Goal: Task Accomplishment & Management: Manage account settings

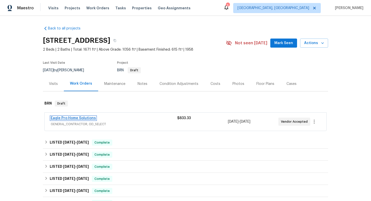
click at [75, 119] on link "Eagle Pro Home Solutions" at bounding box center [73, 119] width 45 height 4
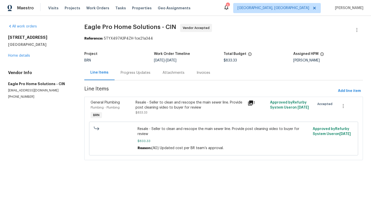
click at [138, 73] on div "Progress Updates" at bounding box center [136, 72] width 30 height 5
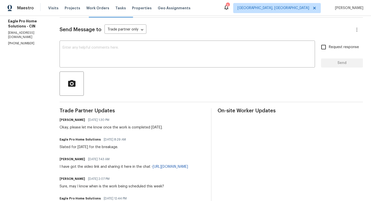
scroll to position [46, 0]
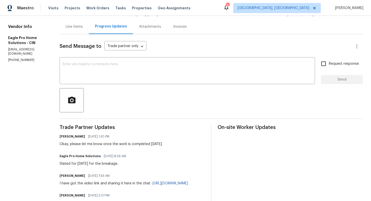
click at [82, 145] on div "Okay, please let me know once the work is completed tomorrow." at bounding box center [111, 144] width 103 height 5
drag, startPoint x: 71, startPoint y: 164, endPoint x: 125, endPoint y: 168, distance: 54.9
copy div "Slated for Thursday for the breakage."
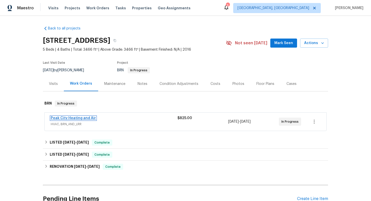
click at [70, 118] on link "Peak City Heating and Air" at bounding box center [73, 119] width 45 height 4
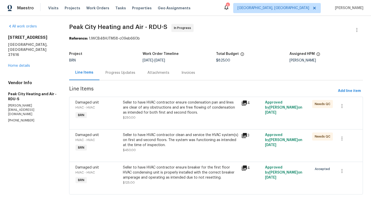
click at [126, 70] on div "Progress Updates" at bounding box center [120, 72] width 42 height 15
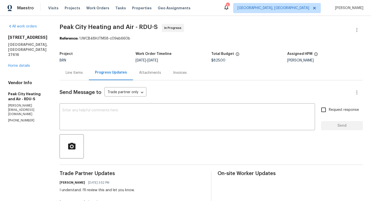
click at [78, 69] on div "Line Items" at bounding box center [74, 72] width 29 height 15
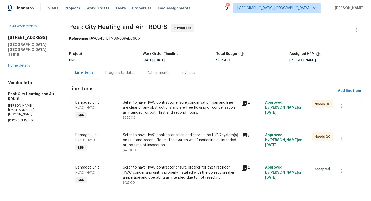
click at [114, 76] on div "Progress Updates" at bounding box center [120, 72] width 42 height 15
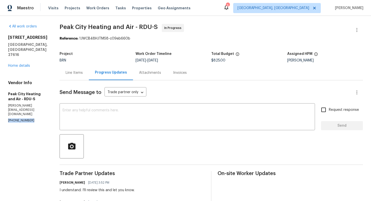
drag, startPoint x: 6, startPoint y: 106, endPoint x: 31, endPoint y: 105, distance: 24.2
click at [31, 105] on div "All work orders 7434 Randshire Way Raleigh, NC 27616 Home details Vendor Info P…" at bounding box center [185, 186] width 371 height 340
copy p "(919) 362-0020"
click at [85, 74] on div "Line Items" at bounding box center [74, 72] width 29 height 15
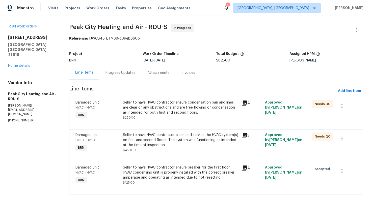
click at [129, 72] on div "Progress Updates" at bounding box center [120, 72] width 30 height 5
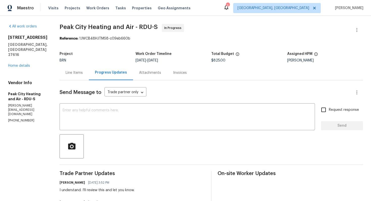
click at [77, 78] on div "Line Items" at bounding box center [74, 72] width 29 height 15
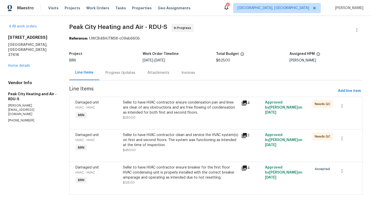
click at [121, 76] on div "Progress Updates" at bounding box center [120, 72] width 42 height 15
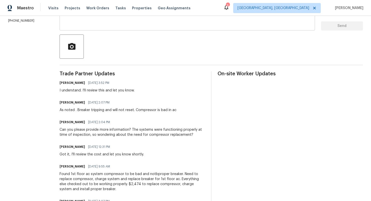
scroll to position [104, 0]
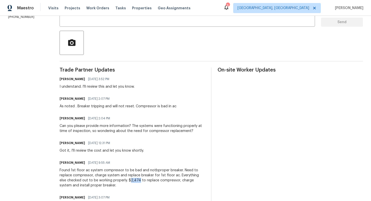
drag, startPoint x: 131, startPoint y: 181, endPoint x: 123, endPoint y: 181, distance: 8.3
click at [123, 181] on div "Found 1st floor ac system compressor to be bad and notbproper breaker. Need to …" at bounding box center [132, 178] width 145 height 20
copy div "2,474"
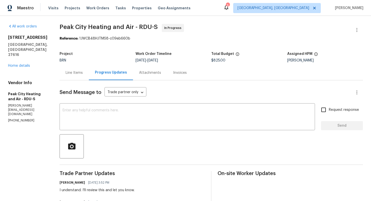
click at [80, 71] on div "Line Items" at bounding box center [74, 72] width 17 height 5
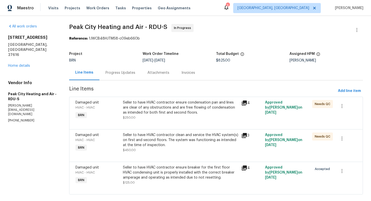
click at [130, 76] on div "Progress Updates" at bounding box center [120, 72] width 42 height 15
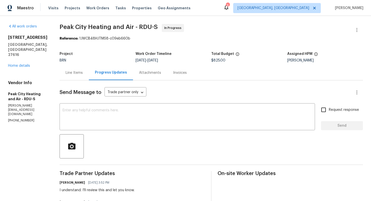
click at [79, 77] on div "Line Items" at bounding box center [74, 72] width 29 height 15
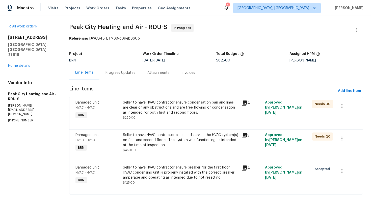
click at [197, 48] on section "Peak City Heating and Air - RDU-S In Progress Reference: 1JWCB48HJTMS8-c09eb660…" at bounding box center [216, 112] width 294 height 177
click at [113, 74] on div "Progress Updates" at bounding box center [120, 72] width 30 height 5
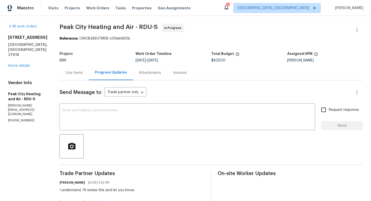
click at [79, 77] on div "Line Items" at bounding box center [74, 72] width 29 height 15
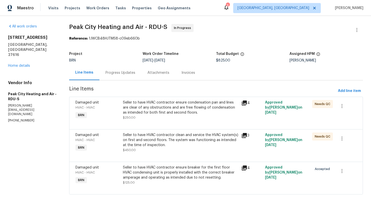
click at [120, 76] on div "Progress Updates" at bounding box center [120, 72] width 42 height 15
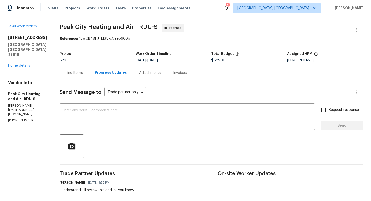
click at [77, 78] on div "Line Items" at bounding box center [74, 72] width 29 height 15
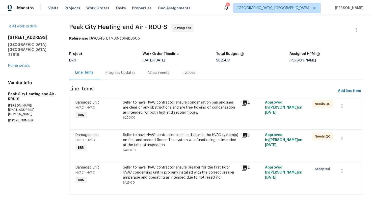
scroll to position [8, 0]
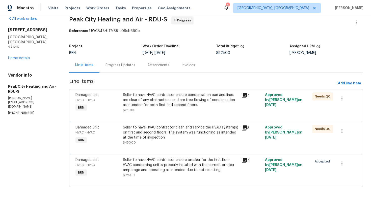
click at [159, 172] on div "Seller to have HVAC contractor ensure breaker for the first floor HVAC condensi…" at bounding box center [180, 165] width 115 height 15
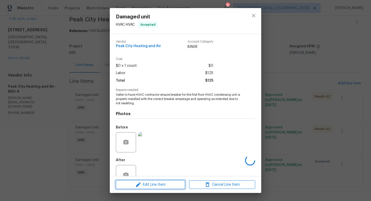
click at [149, 185] on span "Edit Line Item" at bounding box center [150, 185] width 66 height 6
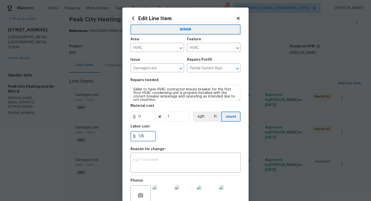
drag, startPoint x: 138, startPoint y: 138, endPoint x: 151, endPoint y: 139, distance: 12.1
click at [151, 139] on input "125" at bounding box center [142, 136] width 25 height 10
paste input "774"
type input "1774"
click at [160, 165] on textarea at bounding box center [185, 163] width 104 height 11
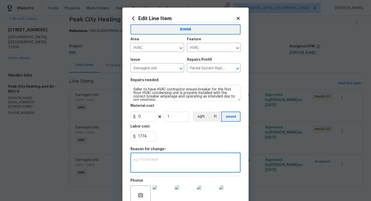
paste textarea "(AG) Updated cost per BR team’s approval."
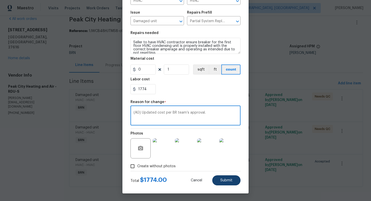
type textarea "(AG) Updated cost per BR team’s approval."
click at [226, 182] on span "Submit" at bounding box center [226, 181] width 12 height 4
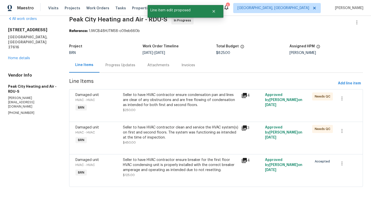
scroll to position [0, 0]
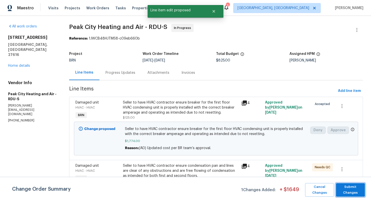
click at [342, 185] on span "Submit Changes" at bounding box center [350, 190] width 24 height 12
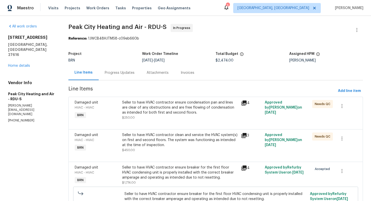
click at [124, 74] on div "Progress Updates" at bounding box center [120, 72] width 30 height 5
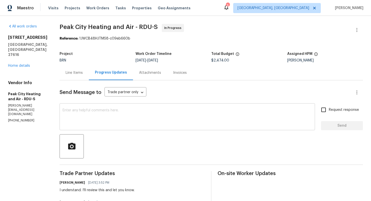
click at [128, 119] on textarea at bounding box center [187, 118] width 249 height 18
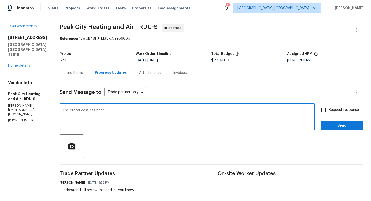
click at [72, 111] on textarea "The ctotal cost has been" at bounding box center [187, 118] width 249 height 18
click at [106, 111] on textarea "The total cost has been" at bounding box center [187, 118] width 249 height 18
type textarea "The total cost has been updated to $2474. Please go ahead and have the work com…"
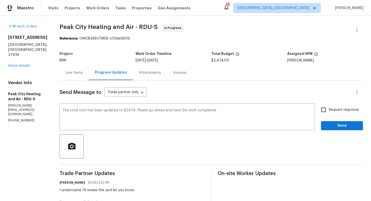
click at [332, 110] on span "Request response" at bounding box center [344, 109] width 30 height 5
click at [329, 110] on input "Request response" at bounding box center [323, 110] width 11 height 11
checkbox input "true"
click at [337, 123] on span "Send" at bounding box center [342, 126] width 34 height 6
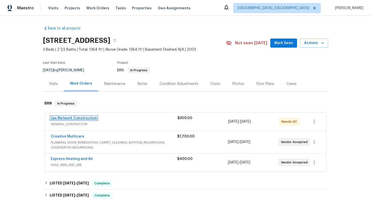
click at [78, 120] on link "Jax Network Construction" at bounding box center [74, 119] width 46 height 4
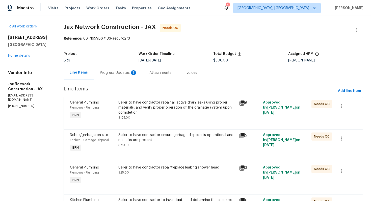
click at [132, 75] on div "Progress Updates 1" at bounding box center [118, 72] width 49 height 15
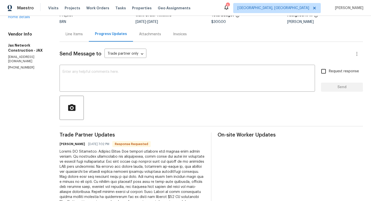
scroll to position [25, 0]
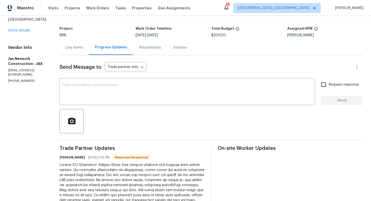
click at [86, 50] on div "Line Items" at bounding box center [74, 47] width 29 height 15
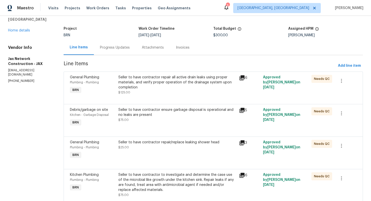
scroll to position [46, 0]
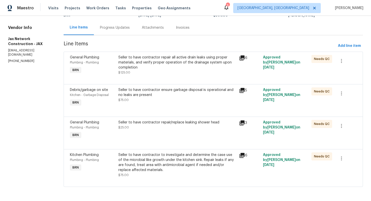
click at [169, 159] on div "Seller to have contractor to investigate and determine the case use of the micr…" at bounding box center [177, 163] width 118 height 20
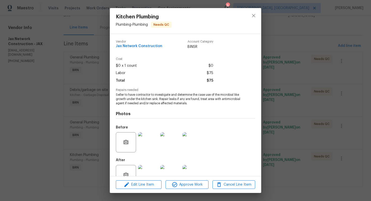
scroll to position [14, 0]
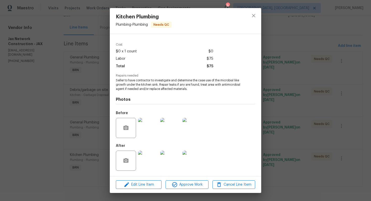
click at [149, 156] on img at bounding box center [148, 161] width 20 height 20
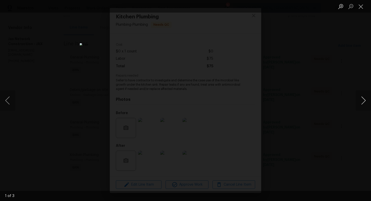
click at [360, 102] on button "Next image" at bounding box center [363, 101] width 15 height 20
click at [358, 7] on button "Close lightbox" at bounding box center [361, 6] width 10 height 9
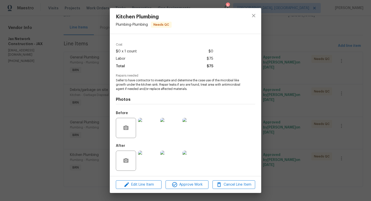
click at [260, 17] on div at bounding box center [253, 21] width 15 height 26
click at [253, 16] on icon "close" at bounding box center [253, 15] width 3 height 3
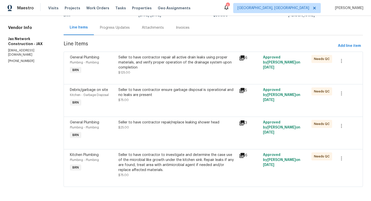
scroll to position [0, 0]
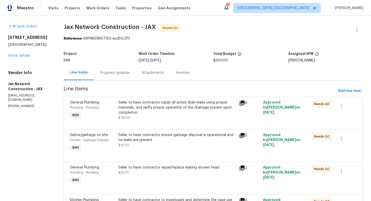
click at [128, 76] on div "Progress Updates" at bounding box center [115, 72] width 42 height 15
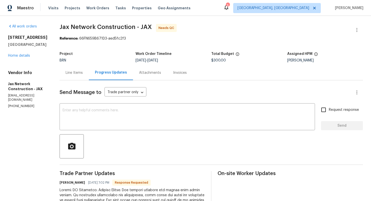
click at [87, 75] on div "Line Items" at bounding box center [74, 72] width 29 height 15
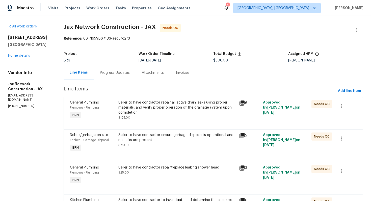
click at [114, 75] on div "Progress Updates" at bounding box center [115, 72] width 42 height 15
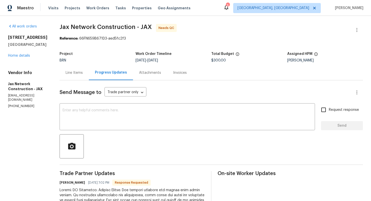
click at [89, 74] on div "Line Items" at bounding box center [74, 72] width 29 height 15
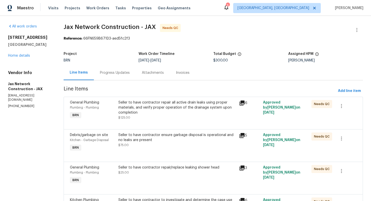
scroll to position [46, 0]
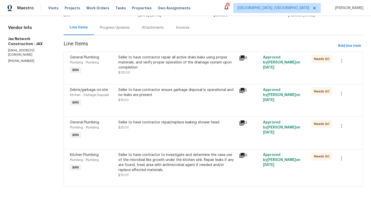
click at [171, 130] on div "Seller to have contractor repair/replace leaking shower head $25.00" at bounding box center [177, 125] width 118 height 10
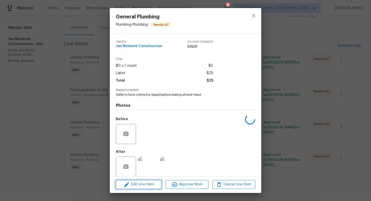
click at [146, 185] on span "Edit Line Item" at bounding box center [138, 185] width 43 height 6
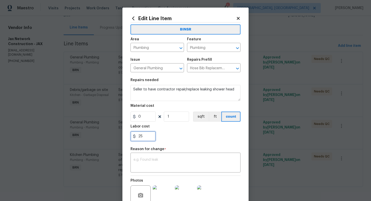
click at [140, 138] on input "25" at bounding box center [142, 136] width 25 height 10
type input "205"
click at [181, 160] on textarea at bounding box center [185, 163] width 104 height 11
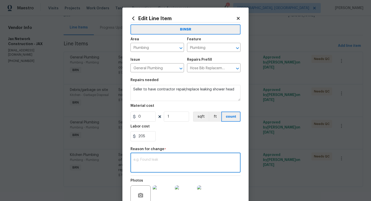
paste textarea "(AG) Updated per vendors final cost."
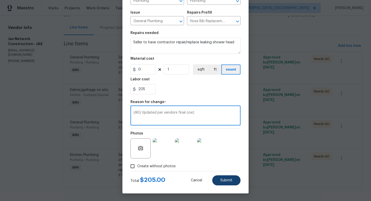
type textarea "(AG) Updated per vendors final cost."
click at [224, 179] on span "Submit" at bounding box center [226, 181] width 12 height 4
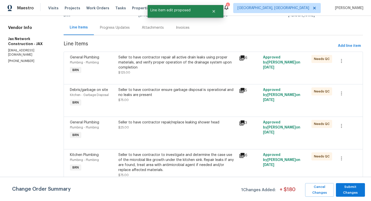
scroll to position [0, 0]
click at [356, 188] on span "Submit Changes" at bounding box center [350, 190] width 24 height 12
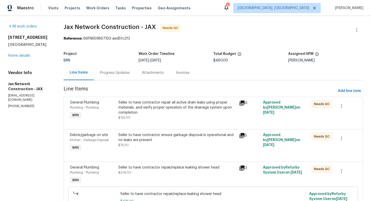
click at [108, 77] on div "Progress Updates" at bounding box center [115, 72] width 42 height 15
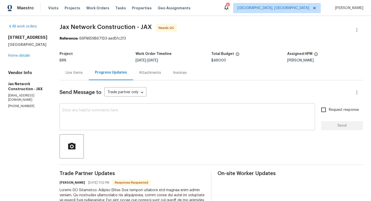
click at [101, 113] on textarea at bounding box center [187, 118] width 249 height 18
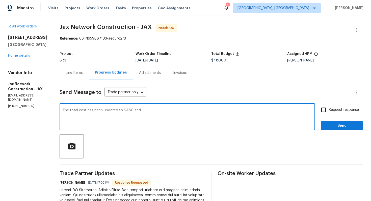
paste textarea "WO is approved. Please upload the invoice under invoice section. Thanks!"
type textarea "The total cost has been updated to $480 and WO is approved. Please upload the i…"
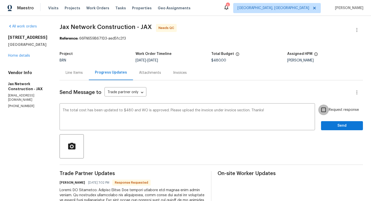
click at [327, 114] on input "Request response" at bounding box center [323, 110] width 11 height 11
checkbox input "true"
click at [338, 127] on span "Send" at bounding box center [342, 126] width 34 height 6
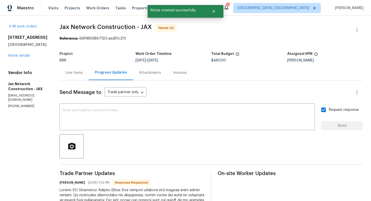
click at [82, 77] on div "Line Items" at bounding box center [74, 72] width 29 height 15
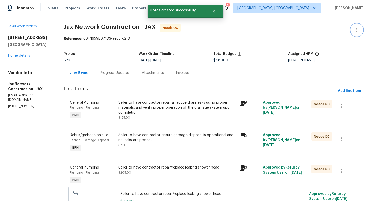
click at [357, 30] on icon "button" at bounding box center [357, 30] width 6 height 6
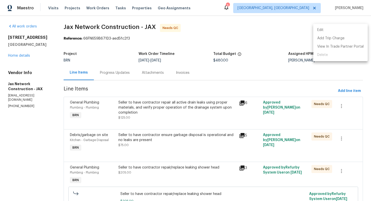
click at [355, 29] on li "Edit" at bounding box center [340, 30] width 54 height 8
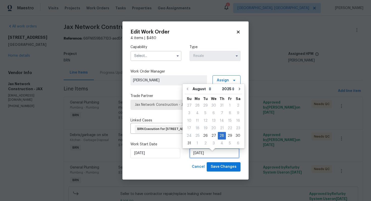
click at [199, 158] on input "[DATE]" at bounding box center [214, 153] width 50 height 10
click at [209, 135] on div "27" at bounding box center [213, 135] width 8 height 7
type input "[DATE]"
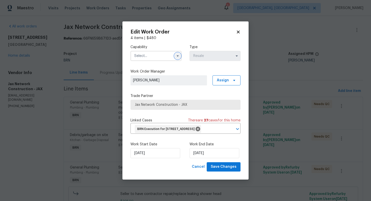
click at [178, 55] on icon "button" at bounding box center [178, 55] width 2 height 1
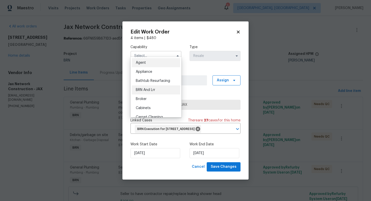
click at [166, 88] on div "BRN And Lrr" at bounding box center [156, 89] width 48 height 9
type input "BRN And Lrr"
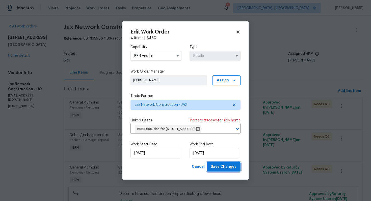
click at [229, 170] on span "Save Changes" at bounding box center [224, 167] width 26 height 6
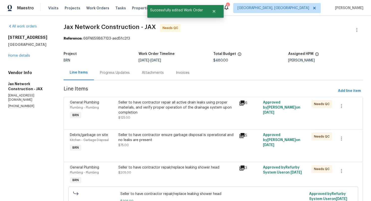
click at [136, 115] on div "Seller to have contractor repair all active drain leaks using proper materials,…" at bounding box center [177, 107] width 118 height 15
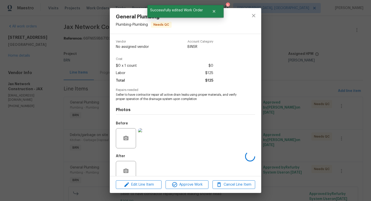
scroll to position [10, 0]
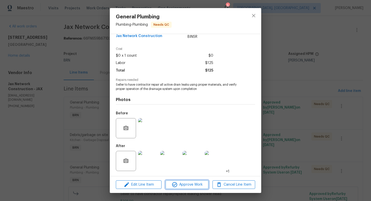
click at [184, 185] on span "Approve Work" at bounding box center [187, 185] width 40 height 6
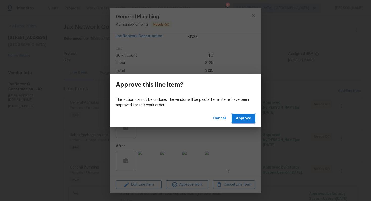
click at [240, 117] on span "Approve" at bounding box center [243, 118] width 15 height 6
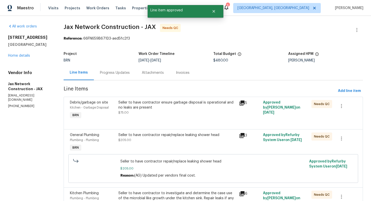
click at [172, 113] on div "Seller to have contractor ensure garbage disposal is operational and no leaks a…" at bounding box center [177, 107] width 118 height 15
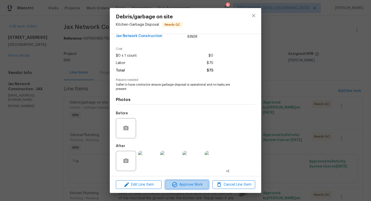
click at [183, 186] on span "Approve Work" at bounding box center [187, 185] width 40 height 6
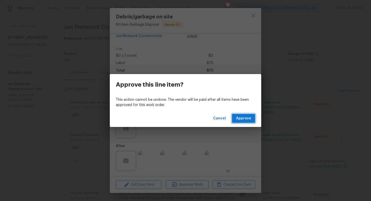
click at [238, 118] on span "Approve" at bounding box center [243, 118] width 15 height 6
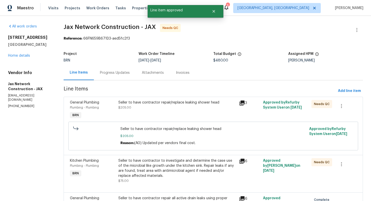
click at [166, 105] on div "Seller to have contractor repair/replace leaking shower head" at bounding box center [177, 102] width 118 height 5
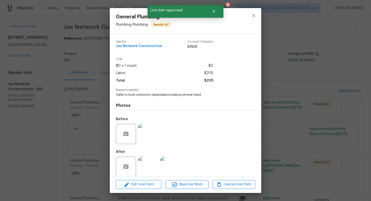
scroll to position [6, 0]
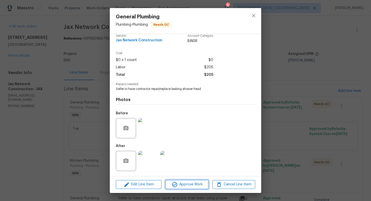
click at [184, 186] on span "Approve Work" at bounding box center [187, 185] width 40 height 6
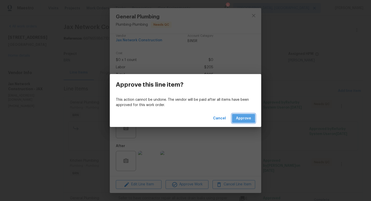
click at [233, 118] on button "Approve" at bounding box center [243, 118] width 23 height 9
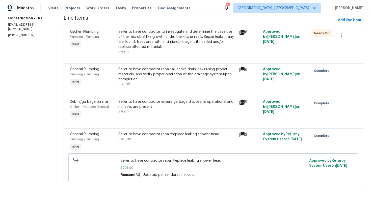
scroll to position [0, 0]
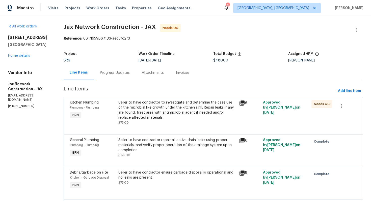
click at [182, 110] on div "Seller to have contractor to investigate and determine the case use of the micr…" at bounding box center [177, 110] width 118 height 20
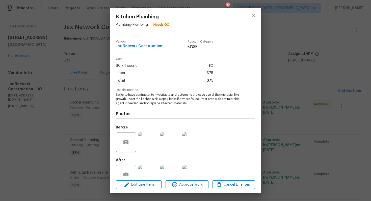
scroll to position [14, 0]
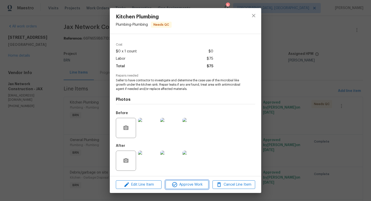
click at [184, 184] on span "Approve Work" at bounding box center [187, 185] width 40 height 6
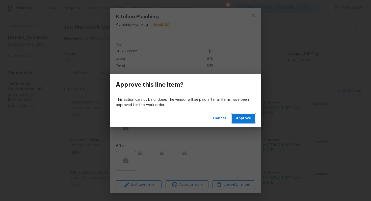
click at [242, 120] on span "Approve" at bounding box center [243, 118] width 15 height 6
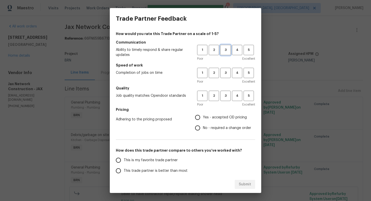
click at [224, 53] on button "3" at bounding box center [225, 50] width 10 height 10
click at [226, 73] on span "3" at bounding box center [225, 73] width 9 height 6
click at [226, 92] on button "3" at bounding box center [225, 96] width 10 height 10
click at [205, 126] on span "No - required a change order" at bounding box center [227, 128] width 48 height 5
click at [203, 125] on input "No - required a change order" at bounding box center [197, 128] width 11 height 11
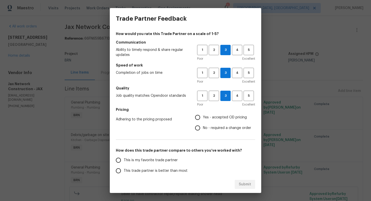
radio input "true"
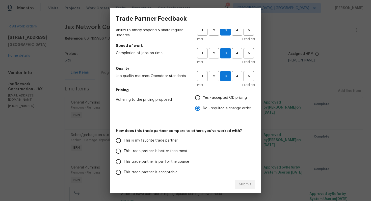
scroll to position [55, 0]
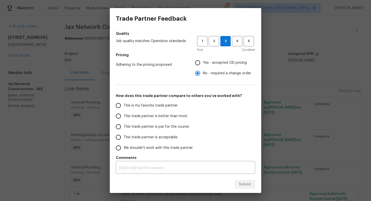
click at [157, 126] on span "This trade partner is par for the course" at bounding box center [156, 126] width 65 height 5
click at [124, 126] on input "This trade partner is par for the course" at bounding box center [118, 127] width 11 height 11
click at [240, 180] on button "Submit" at bounding box center [245, 184] width 20 height 9
radio input "true"
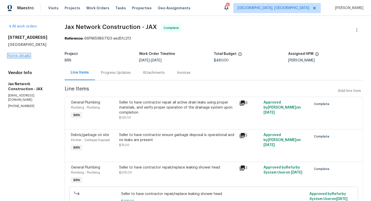
click at [26, 57] on link "Home details" at bounding box center [19, 56] width 22 height 4
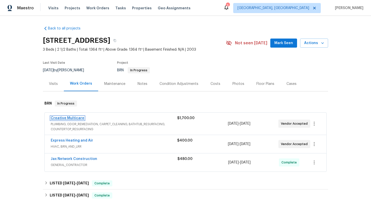
click at [68, 120] on link "Creative Multicare" at bounding box center [68, 119] width 34 height 4
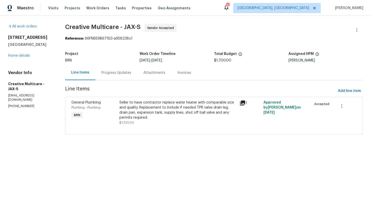
click at [130, 77] on div "Progress Updates" at bounding box center [116, 72] width 42 height 15
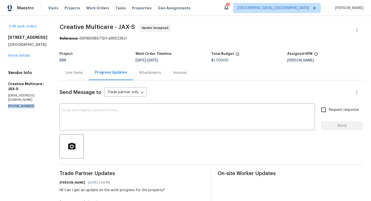
drag, startPoint x: 6, startPoint y: 101, endPoint x: 34, endPoint y: 101, distance: 28.2
click at [34, 101] on div "All work orders 220 Presidents Cup Way Unit 201 Saint Augustine, FL 32092 Home …" at bounding box center [185, 156] width 371 height 280
copy p "(770) 478-8728"
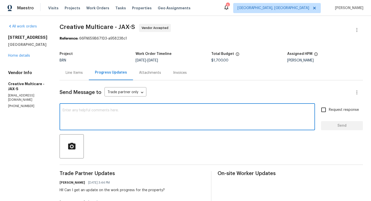
click at [159, 116] on textarea at bounding box center [187, 118] width 249 height 18
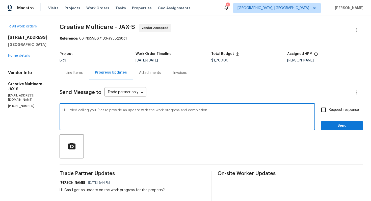
type textarea "Hi! I tried calling you. Please provide an update with the work progress and co…"
click at [323, 109] on input "Request response" at bounding box center [323, 110] width 11 height 11
checkbox input "true"
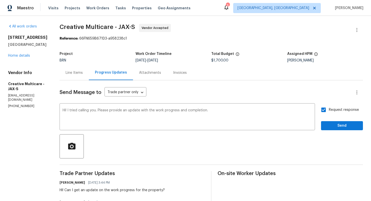
click at [332, 132] on div "Send Message to Trade partner only Trade partner only ​ Hi! I tried calling you…" at bounding box center [211, 184] width 303 height 208
click at [333, 130] on button "Send" at bounding box center [342, 125] width 42 height 9
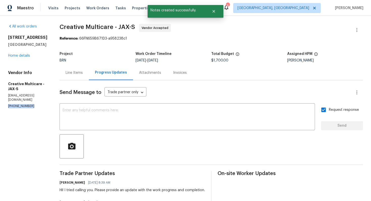
drag, startPoint x: 6, startPoint y: 101, endPoint x: 33, endPoint y: 101, distance: 27.5
click at [33, 101] on div "All work orders 220 Presidents Cup Way Unit 201 Saint Augustine, FL 32092 Home …" at bounding box center [185, 166] width 371 height 300
copy p "(770) 478-8728"
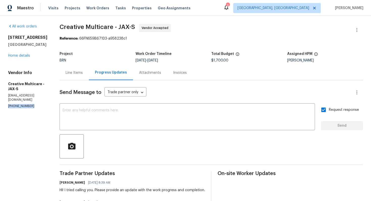
click at [9, 97] on p "floridahomeservice@creativemulticare.com" at bounding box center [27, 98] width 39 height 9
copy p "floridahomeservice@creativemulticare.com"
click at [89, 79] on div "Line Items" at bounding box center [74, 72] width 29 height 15
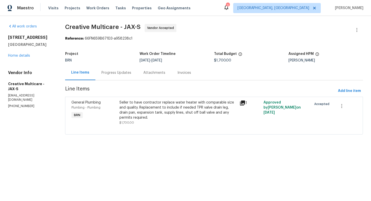
click at [135, 76] on div "Progress Updates" at bounding box center [116, 72] width 42 height 15
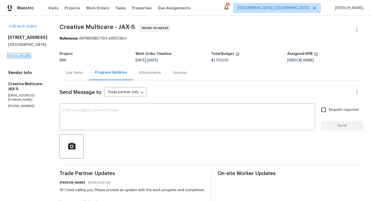
click at [27, 57] on link "Home details" at bounding box center [19, 56] width 22 height 4
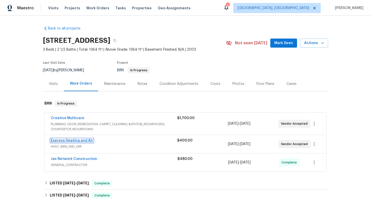
click at [69, 142] on link "Express Heating and Air" at bounding box center [72, 141] width 42 height 4
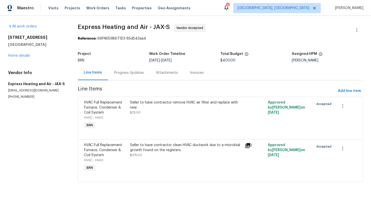
click at [136, 75] on div "Progress Updates" at bounding box center [129, 72] width 30 height 5
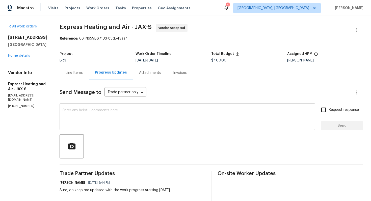
click at [131, 112] on textarea at bounding box center [187, 118] width 249 height 18
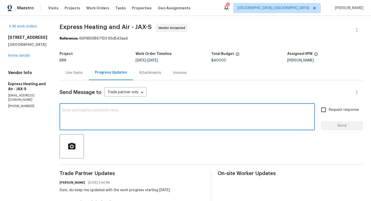
type textarea "H"
type textarea "Just a gentle reminder to keep me updated with the work progress starting today."
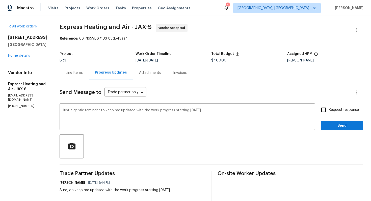
click at [334, 108] on span "Request response" at bounding box center [344, 109] width 30 height 5
click at [329, 108] on input "Request response" at bounding box center [323, 110] width 11 height 11
checkbox input "true"
click at [333, 122] on button "Send" at bounding box center [342, 125] width 42 height 9
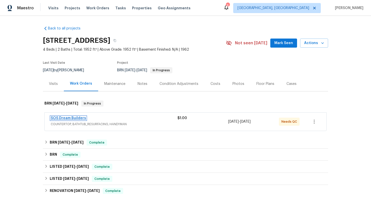
click at [77, 118] on link "SOS Dream Builders" at bounding box center [68, 119] width 35 height 4
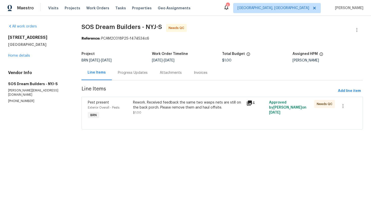
click at [135, 76] on div "Progress Updates" at bounding box center [133, 72] width 42 height 15
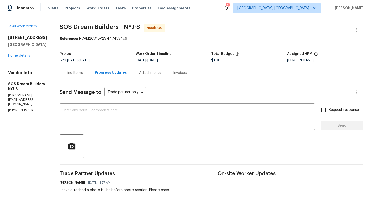
click at [87, 76] on div "Line Items" at bounding box center [74, 72] width 29 height 15
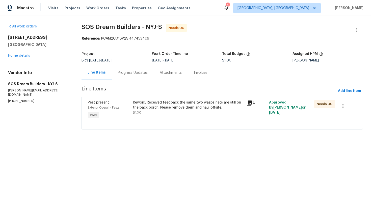
click at [154, 106] on div "Rework. Received feedback the same two wasps nets are still on the back porch. …" at bounding box center [188, 105] width 110 height 10
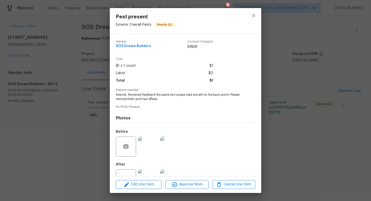
scroll to position [18, 0]
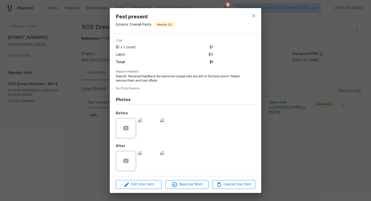
click at [170, 156] on img at bounding box center [170, 161] width 20 height 20
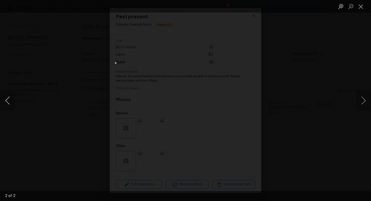
click at [6, 97] on button "Previous image" at bounding box center [7, 101] width 15 height 20
click at [360, 8] on button "Close lightbox" at bounding box center [361, 6] width 10 height 9
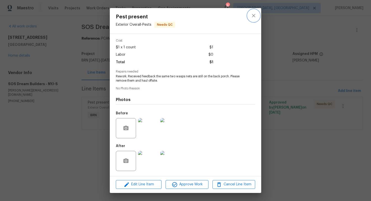
click at [251, 18] on icon "close" at bounding box center [253, 16] width 6 height 6
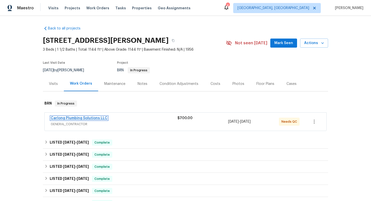
click at [81, 117] on link "Carlong Plumbing Solutions LLC" at bounding box center [79, 119] width 57 height 4
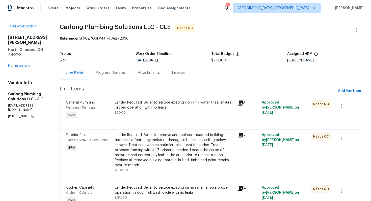
click at [123, 74] on div "Progress Updates" at bounding box center [111, 72] width 30 height 5
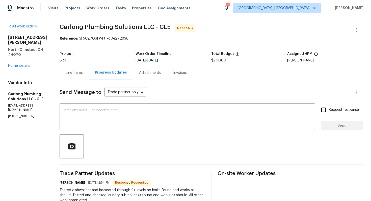
click at [81, 73] on div "Line Items" at bounding box center [74, 72] width 17 height 5
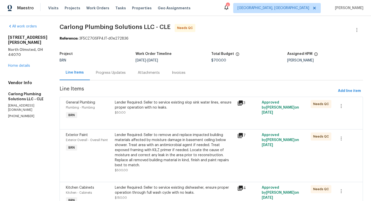
scroll to position [28, 0]
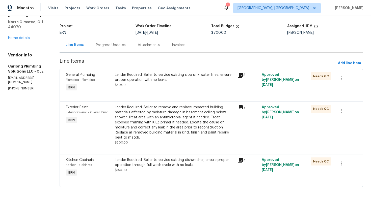
click at [168, 122] on div "Lender Required: Seller to remove and replace impacted building materials affec…" at bounding box center [174, 122] width 119 height 35
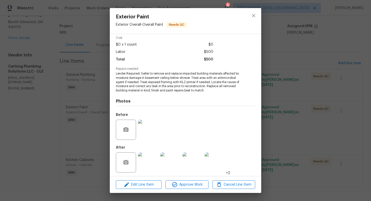
scroll to position [23, 0]
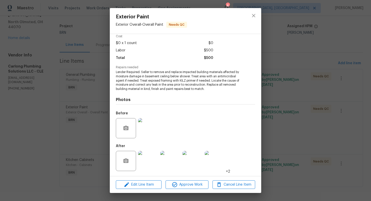
click at [148, 156] on img at bounding box center [148, 161] width 20 height 20
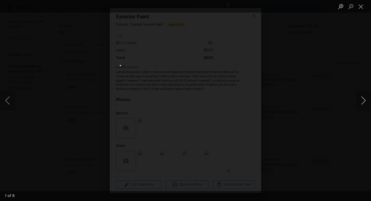
click at [362, 101] on button "Next image" at bounding box center [363, 101] width 15 height 20
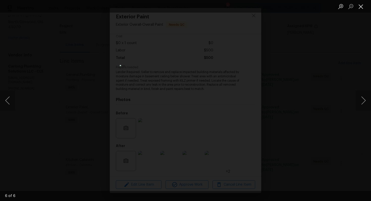
click at [358, 7] on button "Close lightbox" at bounding box center [361, 6] width 10 height 9
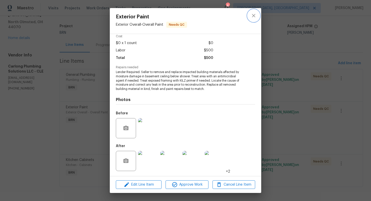
click at [250, 17] on icon "close" at bounding box center [253, 16] width 6 height 6
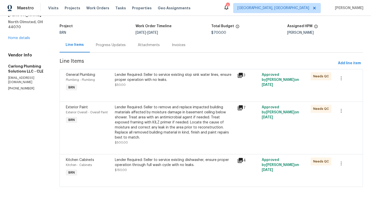
click at [158, 81] on div "Lender Required: Seller to service existing slop sink water lines, ensure prope…" at bounding box center [174, 77] width 119 height 10
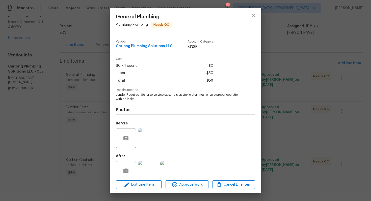
scroll to position [10, 0]
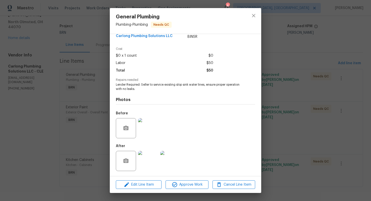
click at [150, 154] on img at bounding box center [148, 161] width 20 height 20
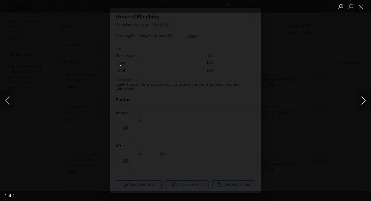
click at [370, 102] on button "Next image" at bounding box center [363, 101] width 15 height 20
click at [360, 8] on button "Close lightbox" at bounding box center [361, 6] width 10 height 9
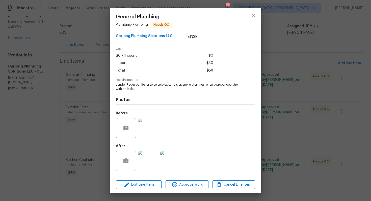
click at [146, 166] on img at bounding box center [148, 161] width 20 height 20
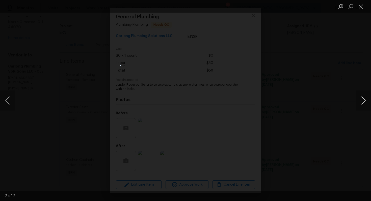
click at [359, 102] on button "Next image" at bounding box center [363, 101] width 15 height 20
click at [359, 6] on button "Close lightbox" at bounding box center [361, 6] width 10 height 9
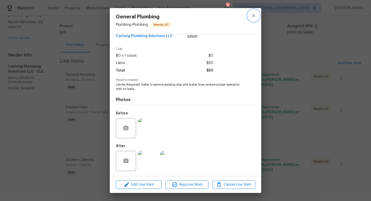
click at [253, 16] on icon "close" at bounding box center [253, 15] width 3 height 3
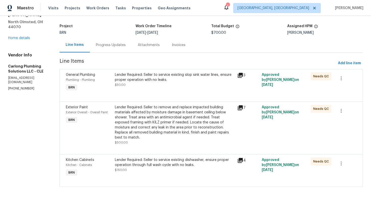
click at [155, 159] on div "Lender Required: Seller to service existing dishwasher, ensure proper operation…" at bounding box center [174, 163] width 119 height 10
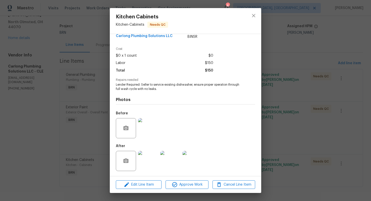
click at [138, 161] on img at bounding box center [148, 161] width 20 height 20
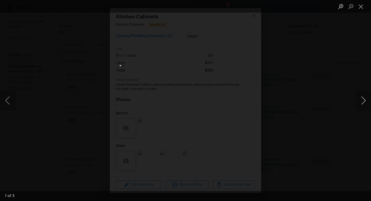
click at [358, 103] on button "Next image" at bounding box center [363, 101] width 15 height 20
click at [357, 8] on button "Close lightbox" at bounding box center [361, 6] width 10 height 9
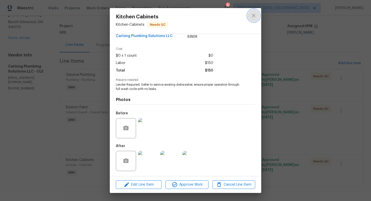
click at [253, 16] on icon "close" at bounding box center [253, 16] width 6 height 6
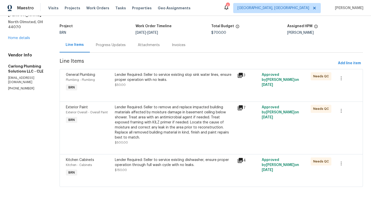
scroll to position [0, 0]
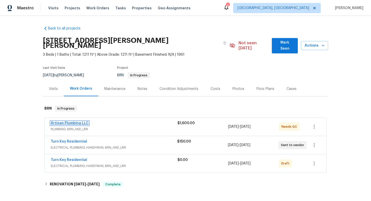
click at [70, 122] on link "Artisan Plumbing LLC" at bounding box center [70, 124] width 38 height 4
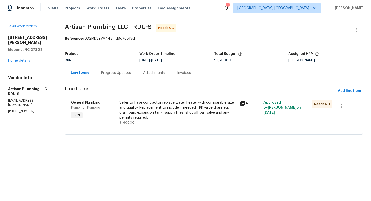
click at [159, 116] on div "Seller to have contractor replace water heater with comparable size and quality…" at bounding box center [177, 110] width 117 height 20
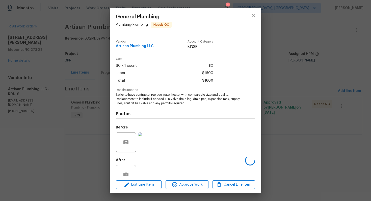
scroll to position [14, 0]
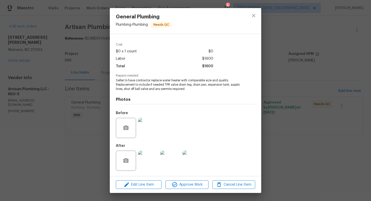
click at [85, 149] on div "General Plumbing Plumbing - Plumbing Needs QC Vendor Artisan Plumbing LLC Accou…" at bounding box center [185, 100] width 371 height 201
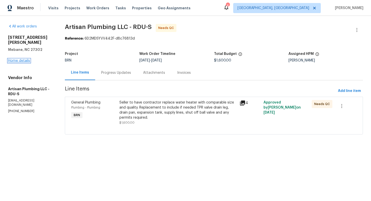
click at [24, 59] on link "Home details" at bounding box center [19, 61] width 22 height 4
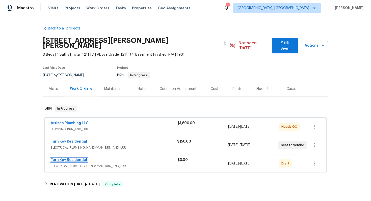
click at [69, 158] on link "Turn Key Residential" at bounding box center [69, 160] width 36 height 4
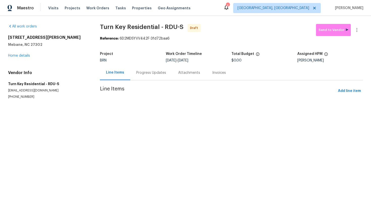
click at [143, 75] on div "Progress Updates" at bounding box center [151, 72] width 30 height 5
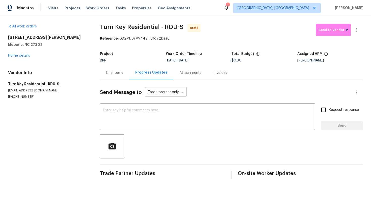
click at [114, 75] on div "Line Items" at bounding box center [114, 72] width 17 height 5
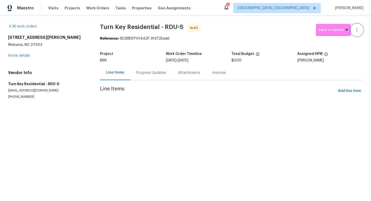
click at [356, 31] on icon "button" at bounding box center [357, 30] width 6 height 6
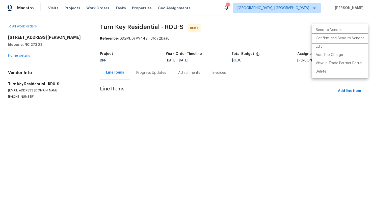
click at [349, 37] on li "Confirm and Send to Vendor" at bounding box center [339, 38] width 56 height 8
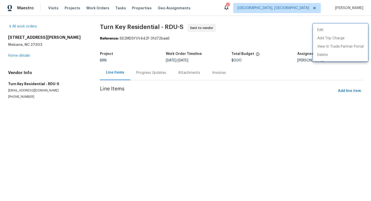
click at [137, 72] on div at bounding box center [185, 100] width 371 height 201
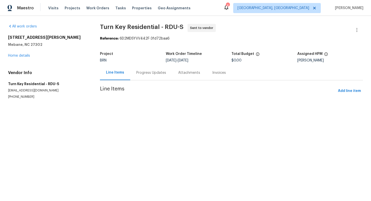
click at [155, 74] on div "Progress Updates" at bounding box center [151, 72] width 30 height 5
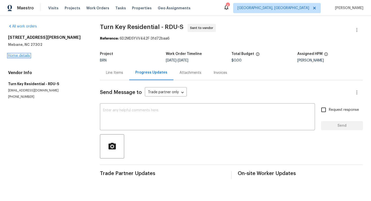
click at [15, 57] on link "Home details" at bounding box center [19, 56] width 22 height 4
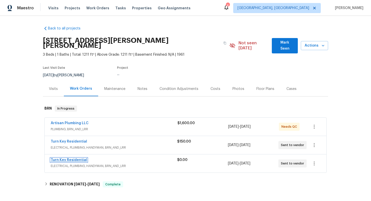
click at [74, 158] on link "Turn Key Residential" at bounding box center [69, 160] width 36 height 4
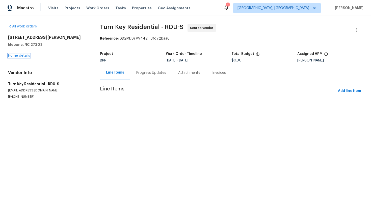
click at [21, 54] on link "Home details" at bounding box center [19, 56] width 22 height 4
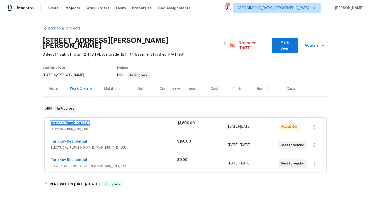
click at [73, 122] on link "Artisan Plumbing LLC" at bounding box center [70, 124] width 38 height 4
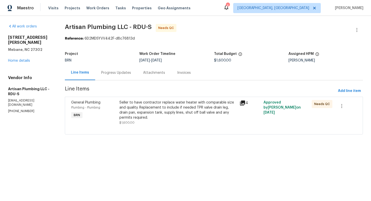
click at [124, 73] on div "Progress Updates" at bounding box center [116, 72] width 30 height 5
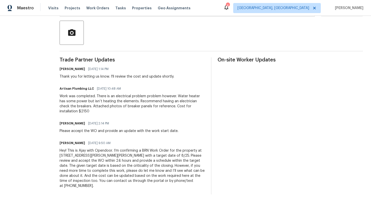
scroll to position [115, 0]
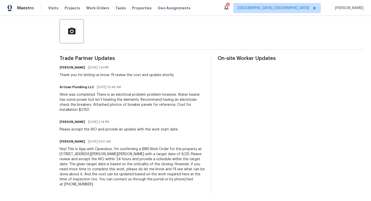
click at [132, 170] on div "Hey! This is Ajay with Opendoor. I’m confirming a BRN Work Order for the proper…" at bounding box center [132, 167] width 145 height 40
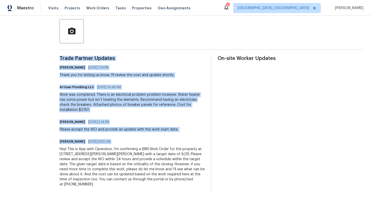
copy div "Trade Partner Updates Ajay Godson 08/26/2025 1:14 PM Thank you for letting us k…"
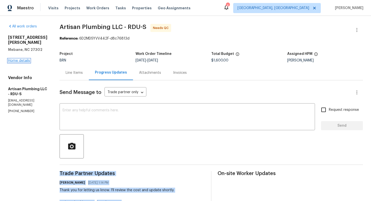
click at [27, 59] on link "Home details" at bounding box center [19, 61] width 22 height 4
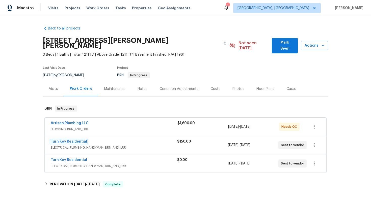
click at [69, 140] on link "Turn Key Residential" at bounding box center [69, 142] width 36 height 4
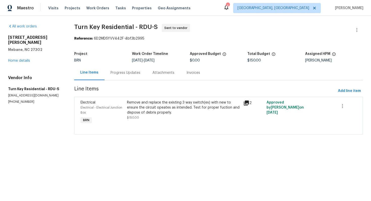
click at [126, 74] on div "Progress Updates" at bounding box center [125, 72] width 30 height 5
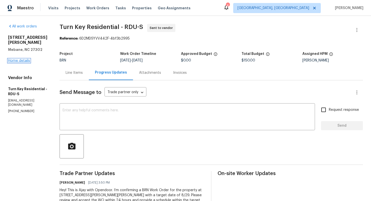
click at [23, 59] on link "Home details" at bounding box center [19, 61] width 22 height 4
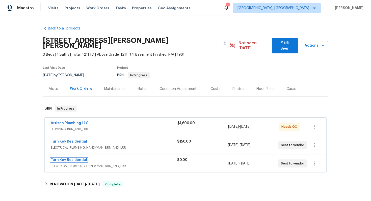
click at [73, 158] on link "Turn Key Residential" at bounding box center [69, 160] width 36 height 4
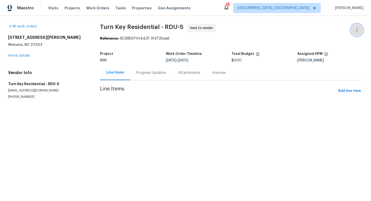
click at [355, 31] on icon "button" at bounding box center [357, 30] width 6 height 6
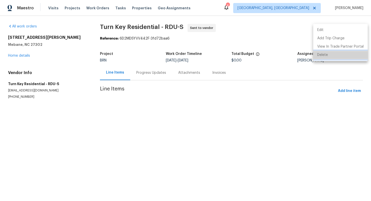
click at [347, 54] on li "Delete" at bounding box center [340, 55] width 54 height 8
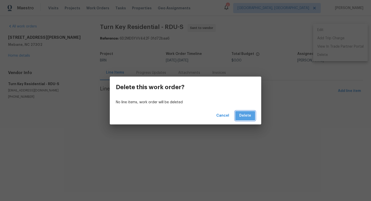
click at [251, 116] on button "Delete" at bounding box center [245, 115] width 20 height 9
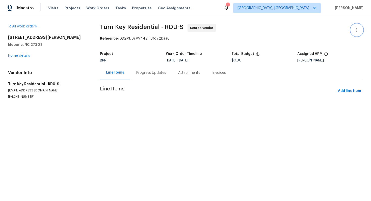
click at [357, 34] on button "button" at bounding box center [357, 30] width 12 height 12
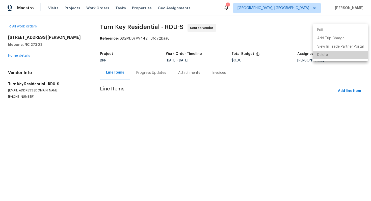
click at [343, 58] on li "Delete" at bounding box center [340, 55] width 54 height 8
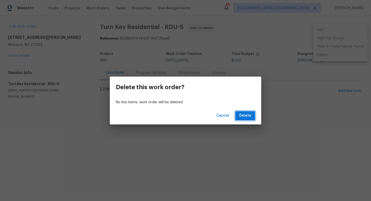
click at [240, 118] on button "Delete" at bounding box center [245, 115] width 20 height 9
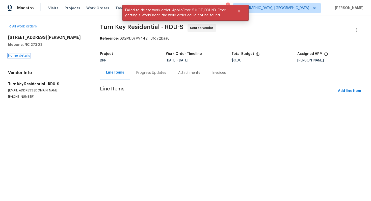
click at [20, 57] on link "Home details" at bounding box center [19, 56] width 22 height 4
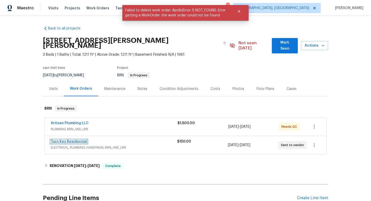
click at [74, 140] on link "Turn Key Residential" at bounding box center [69, 142] width 36 height 4
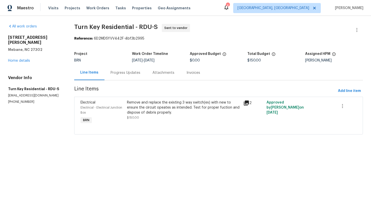
click at [126, 76] on div "Progress Updates" at bounding box center [125, 72] width 42 height 15
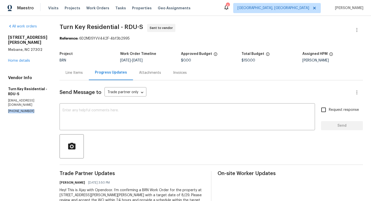
drag, startPoint x: 7, startPoint y: 97, endPoint x: 32, endPoint y: 97, distance: 25.0
click at [32, 97] on div "All work orders 2849 Bason Rd Mebane, NC 27302 Home details Vendor Info Turn Ke…" at bounding box center [185, 129] width 371 height 226
copy p "(919) 805-2596"
click at [83, 71] on div "Line Items" at bounding box center [74, 72] width 17 height 5
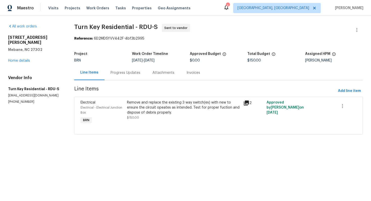
click at [131, 76] on div "Progress Updates" at bounding box center [125, 72] width 42 height 15
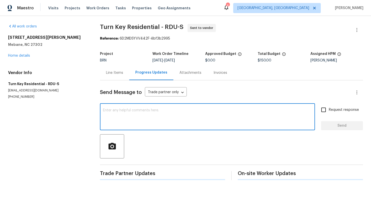
click at [138, 119] on textarea at bounding box center [207, 118] width 209 height 18
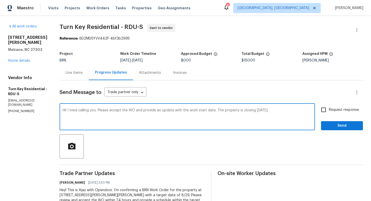
type textarea "Hi! I tried calling you. Please accept the WO and provide an update with the wo…"
click at [326, 113] on input "Request response" at bounding box center [323, 110] width 11 height 11
checkbox input "true"
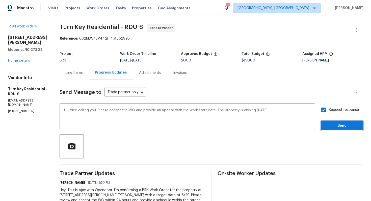
click at [335, 126] on span "Send" at bounding box center [342, 126] width 34 height 6
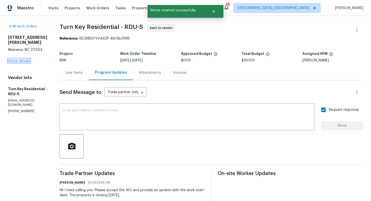
click at [26, 59] on link "Home details" at bounding box center [19, 61] width 22 height 4
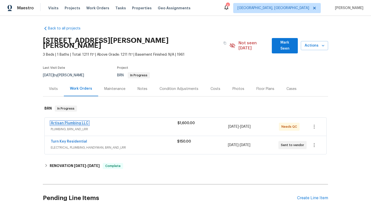
click at [74, 122] on link "Artisan Plumbing LLC" at bounding box center [70, 124] width 38 height 4
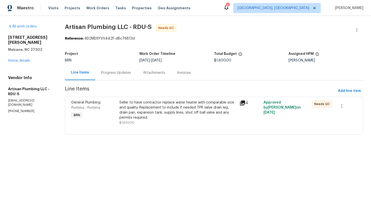
click at [171, 112] on div "Seller to have contractor replace water heater with comparable size and quality…" at bounding box center [177, 110] width 117 height 20
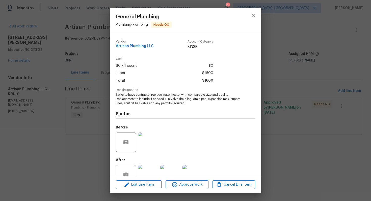
scroll to position [14, 0]
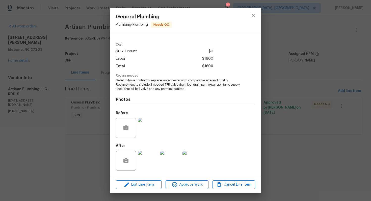
click at [91, 92] on div "General Plumbing Plumbing - Plumbing Needs QC Vendor Artisan Plumbing LLC Accou…" at bounding box center [185, 100] width 371 height 201
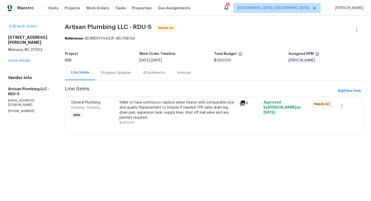
click at [111, 78] on div "Progress Updates" at bounding box center [116, 72] width 42 height 15
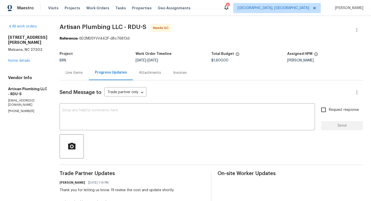
click at [80, 69] on div "Line Items" at bounding box center [74, 72] width 29 height 15
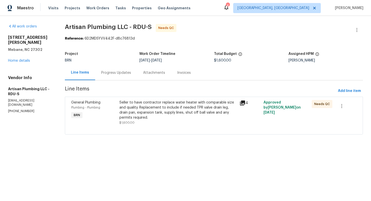
click at [173, 118] on div "Seller to have contractor replace water heater with comparable size and quality…" at bounding box center [177, 110] width 117 height 20
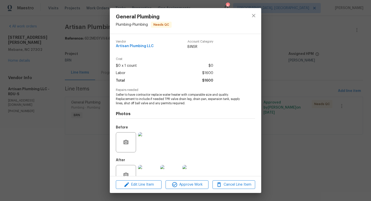
scroll to position [14, 0]
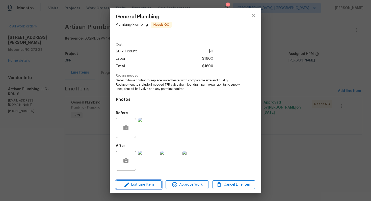
click at [144, 184] on span "Edit Line Item" at bounding box center [138, 185] width 43 height 6
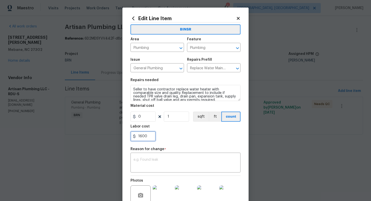
drag, startPoint x: 138, startPoint y: 137, endPoint x: 166, endPoint y: 137, distance: 28.7
click at [166, 137] on div "1600" at bounding box center [185, 136] width 110 height 10
type input "2150"
click at [178, 159] on textarea at bounding box center [185, 163] width 104 height 11
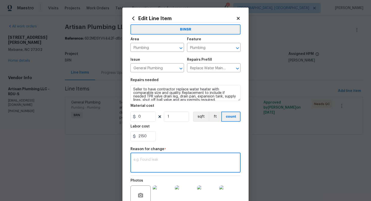
click at [177, 161] on textarea at bounding box center [185, 163] width 104 height 11
paste textarea "(AG) Updated cost per BR team’s approval."
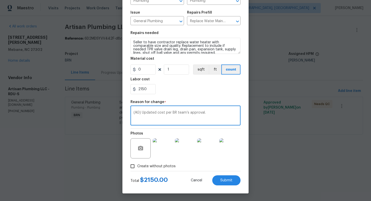
type textarea "(AG) Updated cost per BR team’s approval."
click at [230, 186] on div "Edit Line Item BINSR Area Plumbing ​ Feature Plumbing ​ Issue General Plumbing …" at bounding box center [185, 76] width 126 height 233
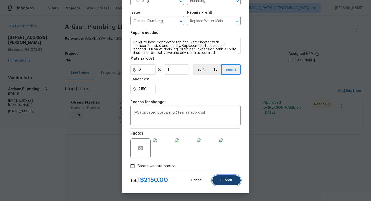
click at [229, 182] on button "Submit" at bounding box center [226, 181] width 28 height 10
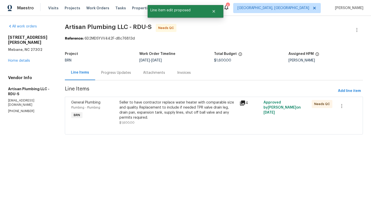
scroll to position [0, 0]
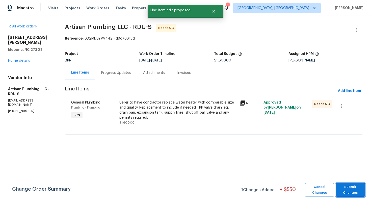
click at [347, 186] on span "Submit Changes" at bounding box center [350, 190] width 24 height 12
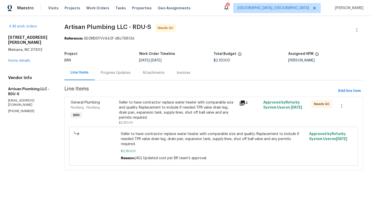
click at [137, 107] on div "Seller to have contractor replace water heater with comparable size and quality…" at bounding box center [177, 110] width 117 height 20
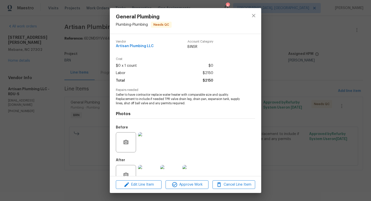
scroll to position [14, 0]
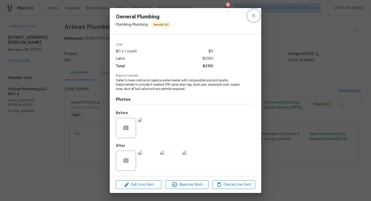
click at [255, 16] on icon "close" at bounding box center [253, 16] width 6 height 6
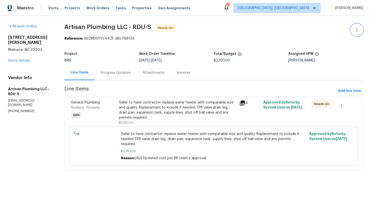
click at [361, 29] on button "button" at bounding box center [357, 30] width 12 height 12
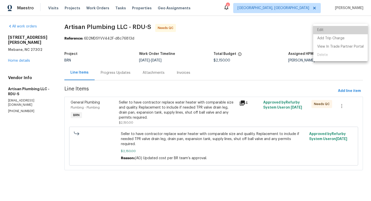
click at [356, 30] on li "Edit" at bounding box center [340, 30] width 54 height 8
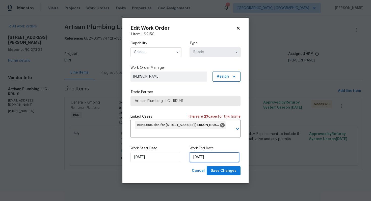
click at [199, 159] on input "8/25/2025" at bounding box center [214, 157] width 50 height 10
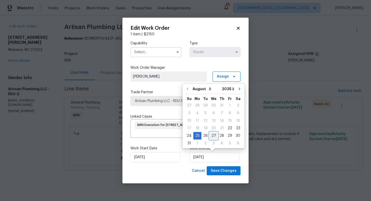
click at [210, 138] on div "27" at bounding box center [213, 135] width 8 height 7
type input "8/27/2025"
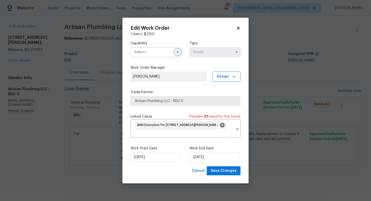
click at [176, 51] on icon "button" at bounding box center [178, 52] width 4 height 4
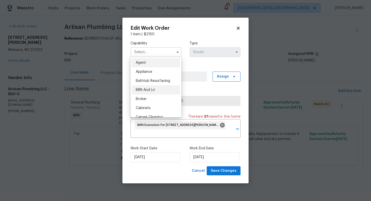
click at [152, 88] on div "BRN And Lrr" at bounding box center [156, 89] width 48 height 9
type input "BRN And Lrr"
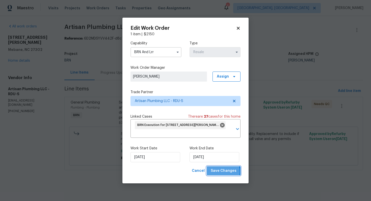
click at [219, 172] on span "Save Changes" at bounding box center [224, 171] width 26 height 6
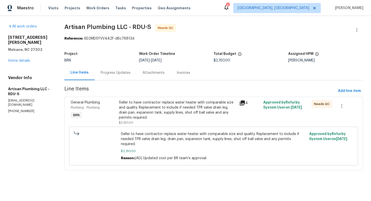
click at [164, 112] on div "Seller to have contractor replace water heater with comparable size and quality…" at bounding box center [177, 110] width 117 height 20
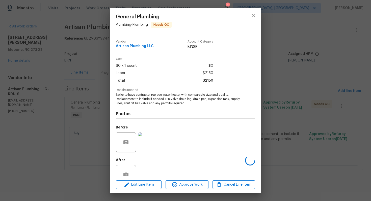
scroll to position [14, 0]
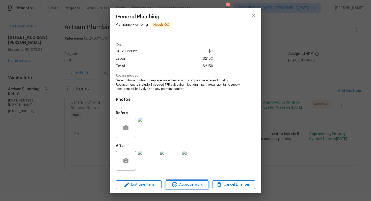
click at [186, 183] on span "Approve Work" at bounding box center [187, 185] width 40 height 6
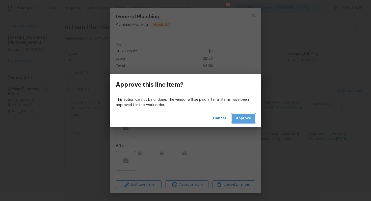
click at [240, 121] on span "Approve" at bounding box center [243, 118] width 15 height 6
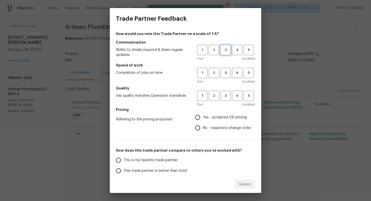
click at [226, 53] on button "3" at bounding box center [225, 50] width 10 height 10
click at [227, 71] on span "3" at bounding box center [225, 73] width 9 height 6
click at [226, 97] on span "3" at bounding box center [225, 96] width 9 height 6
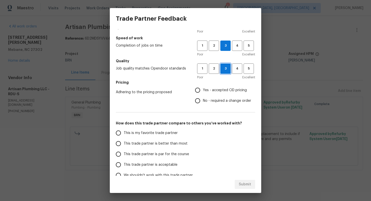
scroll to position [33, 0]
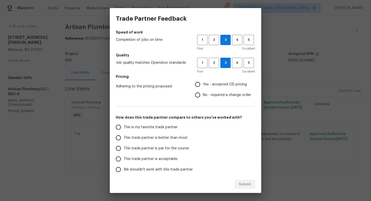
click at [207, 96] on span "No - required a change order" at bounding box center [227, 95] width 48 height 5
click at [203, 96] on input "No - required a change order" at bounding box center [197, 95] width 11 height 11
radio input "true"
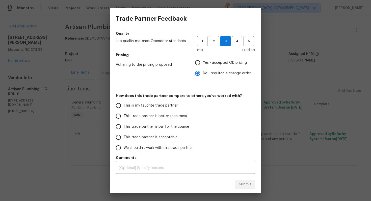
click at [151, 117] on span "This trade partner is better than most" at bounding box center [156, 116] width 64 height 5
click at [124, 117] on input "This trade partner is better than most" at bounding box center [118, 116] width 11 height 11
click at [244, 185] on span "Submit" at bounding box center [245, 185] width 12 height 6
radio input "true"
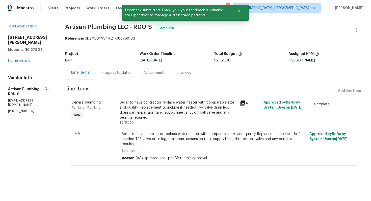
click at [119, 73] on div "Progress Updates" at bounding box center [116, 72] width 30 height 5
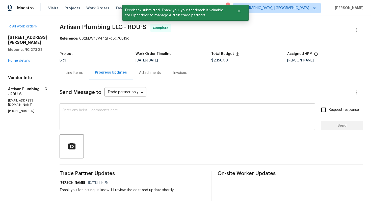
click at [145, 115] on textarea at bounding box center [187, 118] width 249 height 18
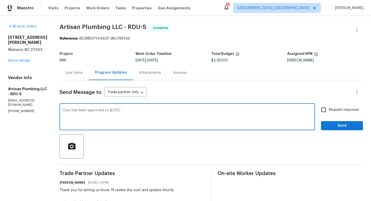
click at [189, 111] on textarea "Cost has been approved to $2150" at bounding box center [187, 118] width 249 height 18
paste textarea "WO is approved. Please upload the invoice under invoice section. Thanks!"
type textarea "Cost has been approved to $2150 and WO is approved. Please upload the invoice u…"
click at [336, 112] on span "Request response" at bounding box center [344, 109] width 30 height 5
click at [329, 112] on input "Request response" at bounding box center [323, 110] width 11 height 11
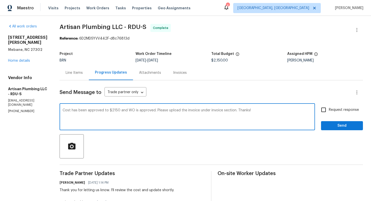
checkbox input "true"
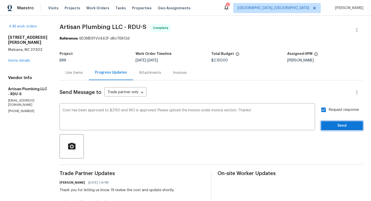
click at [338, 127] on span "Send" at bounding box center [342, 126] width 34 height 6
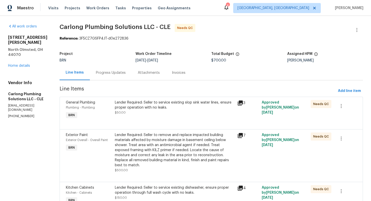
click at [114, 72] on div "Progress Updates" at bounding box center [111, 72] width 30 height 5
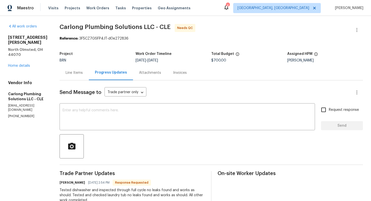
click at [71, 75] on div "Line Items" at bounding box center [74, 72] width 17 height 5
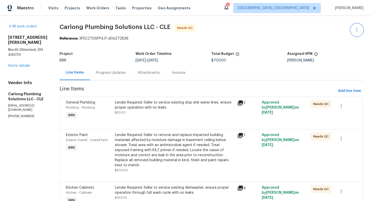
click at [360, 27] on button "button" at bounding box center [357, 30] width 12 height 12
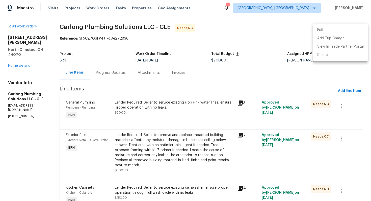
click at [352, 30] on li "Edit" at bounding box center [340, 30] width 54 height 8
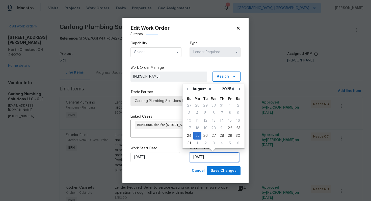
click at [196, 160] on input "[DATE]" at bounding box center [214, 157] width 50 height 10
click at [218, 137] on div "28" at bounding box center [222, 135] width 8 height 7
type input "[DATE]"
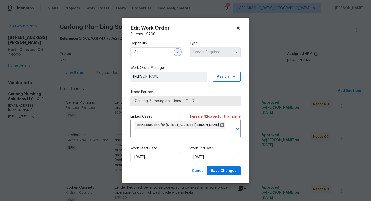
click at [176, 53] on icon "button" at bounding box center [178, 52] width 4 height 4
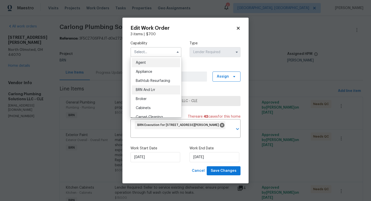
click at [154, 87] on div "BRN And Lrr" at bounding box center [156, 89] width 48 height 9
type input "BRN And Lrr"
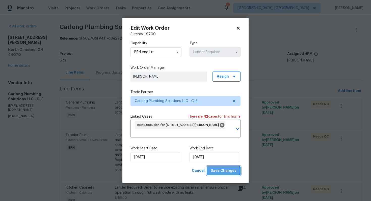
click at [222, 171] on span "Save Changes" at bounding box center [224, 171] width 26 height 6
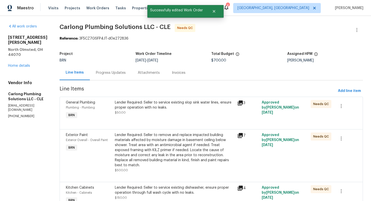
click at [174, 116] on div "Lender Required: Seller to service existing slop sink water lines, ensure prope…" at bounding box center [174, 110] width 122 height 23
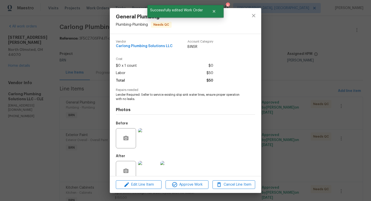
scroll to position [10, 0]
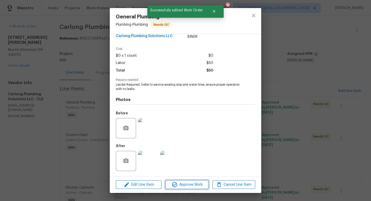
click at [182, 187] on span "Approve Work" at bounding box center [187, 185] width 40 height 6
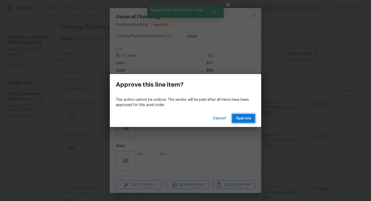
click at [245, 122] on button "Approve" at bounding box center [243, 118] width 23 height 9
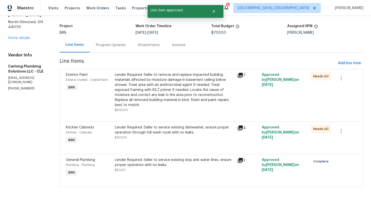
scroll to position [7, 0]
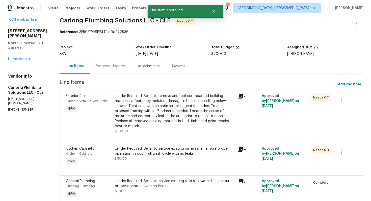
click at [171, 118] on div "Lender Required: Seller to remove and replace impacted building materials affec…" at bounding box center [174, 111] width 119 height 35
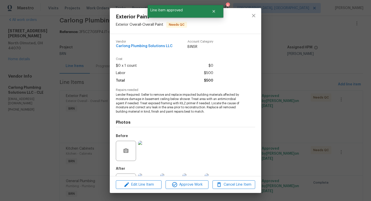
scroll to position [23, 0]
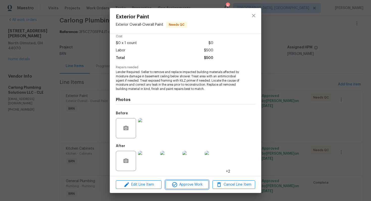
click at [182, 182] on span "Approve Work" at bounding box center [187, 185] width 40 height 6
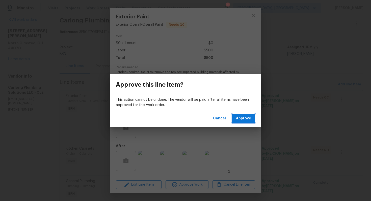
click at [249, 114] on button "Approve" at bounding box center [243, 118] width 23 height 9
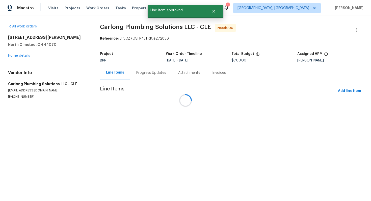
scroll to position [0, 0]
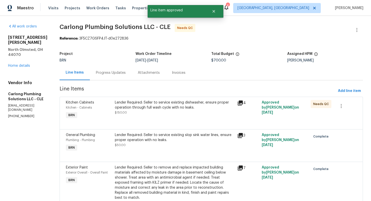
click at [175, 111] on div "Lender Required: Seller to service existing dishwasher, ensure proper operation…" at bounding box center [174, 107] width 119 height 15
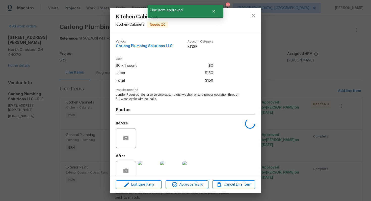
scroll to position [10, 0]
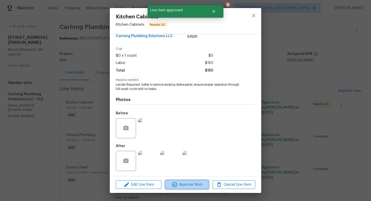
click at [179, 184] on span "Approve Work" at bounding box center [187, 185] width 40 height 6
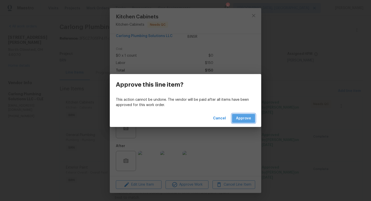
click at [239, 121] on span "Approve" at bounding box center [243, 118] width 15 height 6
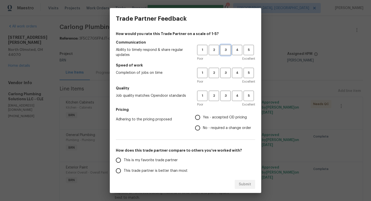
click at [224, 48] on span "3" at bounding box center [225, 50] width 9 height 6
click at [228, 75] on span "3" at bounding box center [225, 73] width 9 height 6
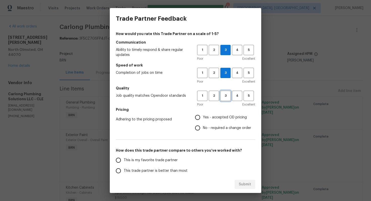
click at [228, 93] on span "3" at bounding box center [225, 96] width 9 height 6
click at [203, 118] on input "Yes - accepted OD pricing" at bounding box center [197, 117] width 11 height 11
radio input "true"
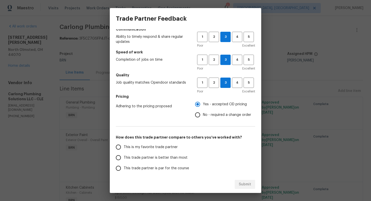
scroll to position [14, 0]
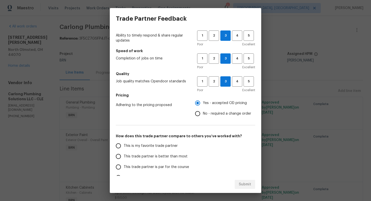
click at [130, 165] on span "This trade partner is par for the course" at bounding box center [156, 167] width 65 height 5
click at [124, 165] on input "This trade partner is par for the course" at bounding box center [118, 167] width 11 height 11
click at [244, 181] on button "Submit" at bounding box center [245, 184] width 20 height 9
radio input "true"
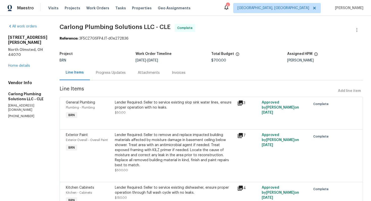
click at [114, 77] on div "Progress Updates" at bounding box center [111, 72] width 42 height 15
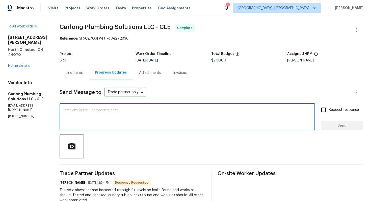
click at [142, 110] on textarea at bounding box center [187, 118] width 249 height 18
paste textarea "WO is approved. Please upload the invoice under invoice section. Thanks!"
type textarea "WO is approved. Please upload the invoice under invoice section. Thanks!"
click at [334, 110] on span "Request response" at bounding box center [344, 109] width 30 height 5
click at [329, 110] on input "Request response" at bounding box center [323, 110] width 11 height 11
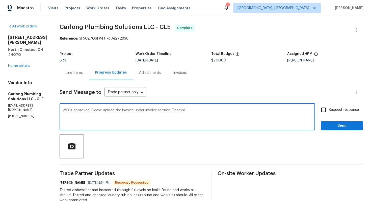
checkbox input "true"
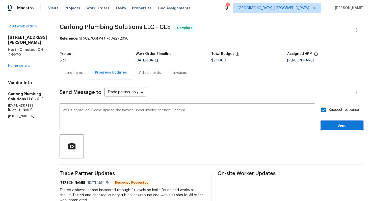
click at [336, 126] on span "Send" at bounding box center [342, 126] width 34 height 6
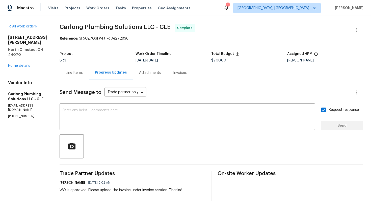
click at [79, 75] on div "Line Items" at bounding box center [74, 72] width 17 height 5
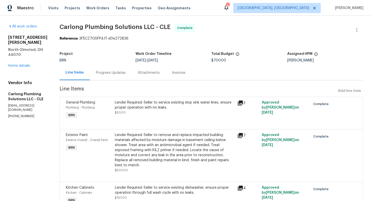
click at [164, 111] on div "Lender Required: Seller to service existing slop sink water lines, ensure prope…" at bounding box center [174, 107] width 119 height 15
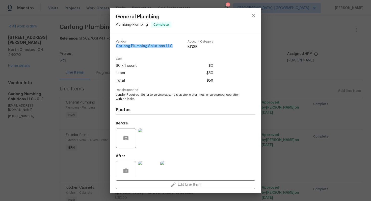
drag, startPoint x: 115, startPoint y: 46, endPoint x: 171, endPoint y: 47, distance: 56.7
click at [171, 47] on div "Vendor Carlong Plumbing Solutions LLC Account Category BINSR Cost $0 x 1 count …" at bounding box center [185, 105] width 151 height 142
copy span "Carlong Plumbing Solutions LLC"
click at [256, 11] on button "close" at bounding box center [253, 16] width 12 height 12
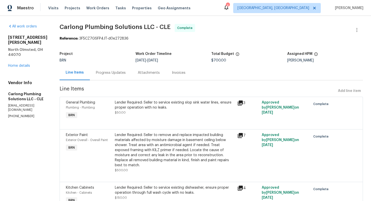
click at [145, 109] on div "Lender Required: Seller to service existing slop sink water lines, ensure prope…" at bounding box center [174, 105] width 119 height 10
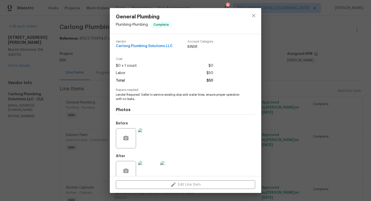
click at [146, 95] on span "Lender Required: Seller to service existing slop sink water lines, ensure prope…" at bounding box center [178, 97] width 125 height 9
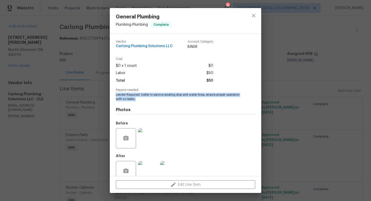
copy span "Lender Required: Seller to service existing slop sink water lines, ensure prope…"
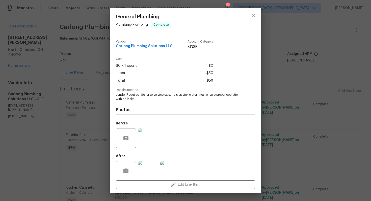
click at [168, 122] on div "Before" at bounding box center [185, 135] width 139 height 33
click at [151, 139] on img at bounding box center [148, 138] width 20 height 20
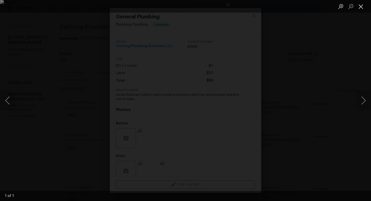
click at [363, 6] on button "Close lightbox" at bounding box center [361, 6] width 10 height 9
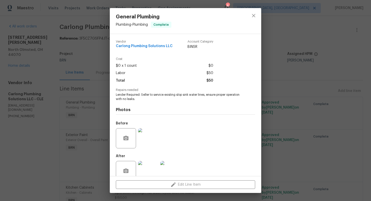
scroll to position [10, 0]
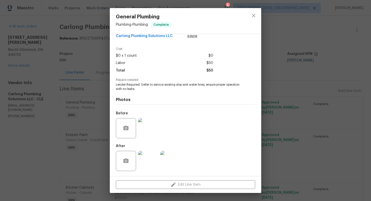
click at [175, 158] on img at bounding box center [170, 161] width 20 height 20
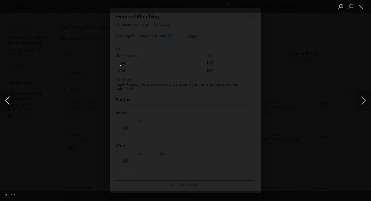
click at [10, 99] on button "Previous image" at bounding box center [7, 101] width 15 height 20
click at [357, 6] on button "Close lightbox" at bounding box center [361, 6] width 10 height 9
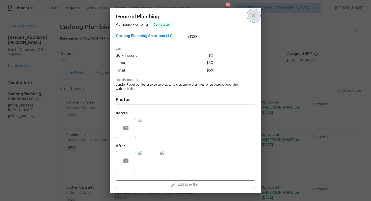
click at [251, 14] on icon "close" at bounding box center [253, 16] width 6 height 6
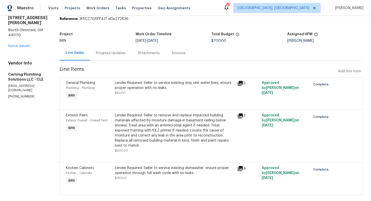
scroll to position [28, 0]
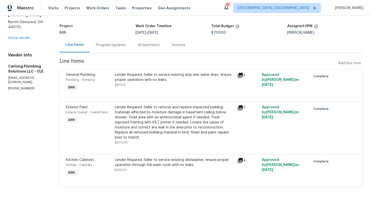
click at [144, 112] on div "Lender Required: Seller to remove and replace impacted building materials affec…" at bounding box center [174, 122] width 119 height 35
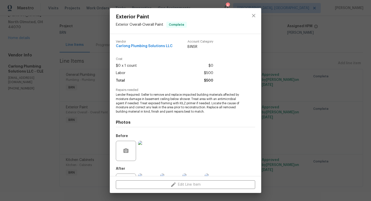
click at [134, 96] on span "Lender Required: Seller to remove and replace impacted building materials affec…" at bounding box center [178, 103] width 125 height 21
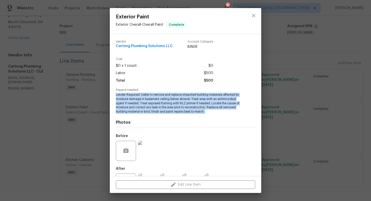
copy span "Lender Required: Seller to remove and replace impacted building materials affec…"
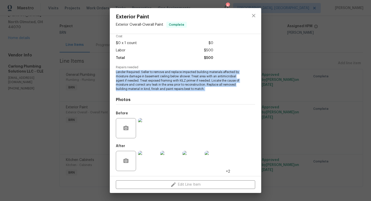
click at [148, 128] on img at bounding box center [148, 128] width 20 height 20
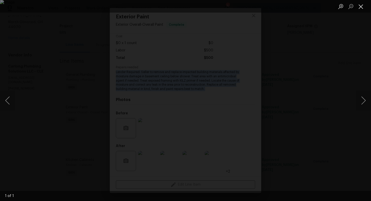
click at [357, 8] on button "Close lightbox" at bounding box center [361, 6] width 10 height 9
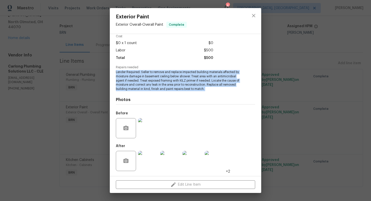
click at [150, 163] on img at bounding box center [148, 161] width 20 height 20
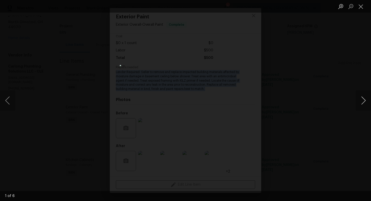
click at [363, 103] on button "Next image" at bounding box center [363, 101] width 15 height 20
click at [362, 95] on button "Next image" at bounding box center [363, 101] width 15 height 20
click at [361, 100] on button "Next image" at bounding box center [363, 101] width 15 height 20
click at [360, 100] on button "Next image" at bounding box center [363, 101] width 15 height 20
click at [359, 99] on button "Next image" at bounding box center [363, 101] width 15 height 20
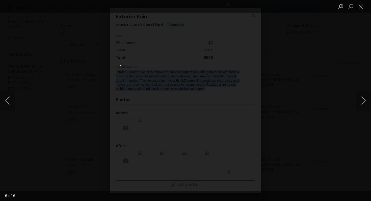
click at [366, 6] on ul "Lightbox" at bounding box center [352, 6] width 35 height 13
click at [361, 5] on button "Close lightbox" at bounding box center [361, 6] width 10 height 9
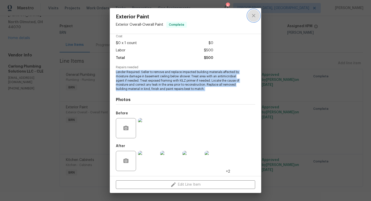
click at [253, 17] on icon "close" at bounding box center [253, 16] width 6 height 6
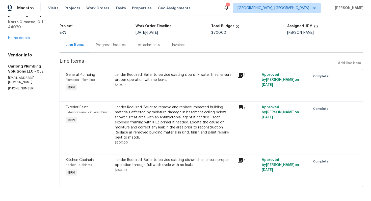
click at [158, 161] on div "Lender Required: Seller to service existing dishwasher, ensure proper operation…" at bounding box center [174, 163] width 119 height 10
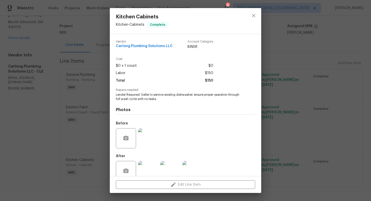
click at [165, 95] on span "Lender Required: Seller to service existing dishwasher, ensure proper operation…" at bounding box center [178, 97] width 125 height 9
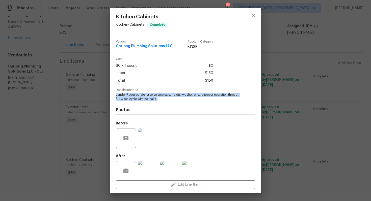
copy span "Lender Required: Seller to service existing dishwasher, ensure proper operation…"
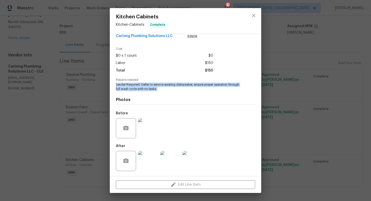
click at [149, 124] on img at bounding box center [148, 128] width 20 height 20
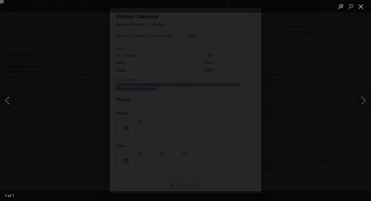
click at [363, 7] on button "Close lightbox" at bounding box center [361, 6] width 10 height 9
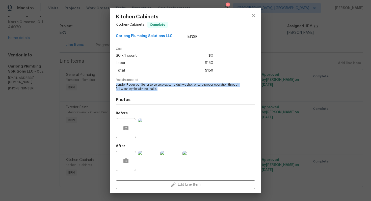
click at [196, 157] on img at bounding box center [192, 161] width 20 height 20
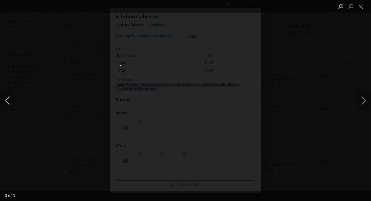
click at [6, 101] on button "Previous image" at bounding box center [7, 101] width 15 height 20
click at [13, 96] on button "Previous image" at bounding box center [7, 101] width 15 height 20
click at [365, 7] on button "Close lightbox" at bounding box center [361, 6] width 10 height 9
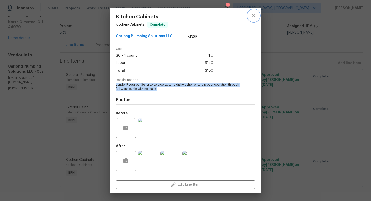
click at [249, 17] on button "close" at bounding box center [253, 16] width 12 height 12
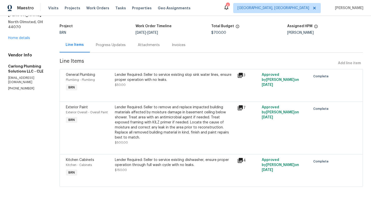
click at [178, 45] on div "Invoices" at bounding box center [179, 45] width 14 height 5
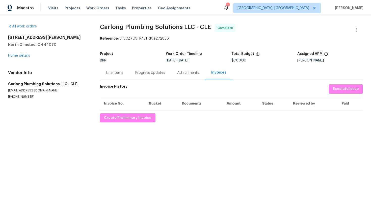
click at [146, 123] on div "All work orders 6523 Charles Rd North Olmsted, OH 44070 Home details Vendor Inf…" at bounding box center [185, 73] width 371 height 115
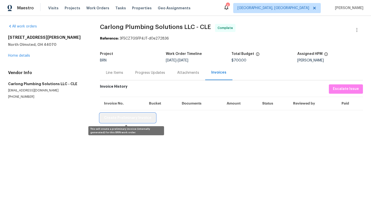
click at [146, 121] on span "Create Preliminary Invoice" at bounding box center [127, 118] width 47 height 6
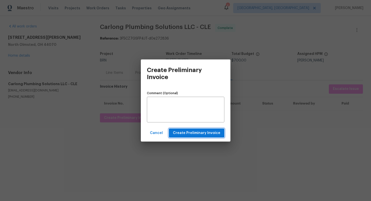
click at [185, 133] on span "Create Preliminary Invoice" at bounding box center [196, 133] width 47 height 6
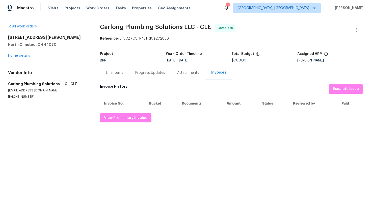
click at [120, 75] on div "Line Items" at bounding box center [114, 72] width 17 height 5
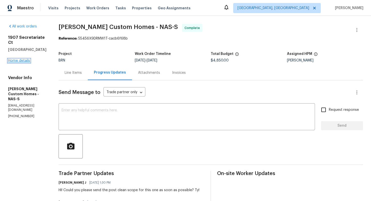
click at [25, 59] on link "Home details" at bounding box center [19, 61] width 22 height 4
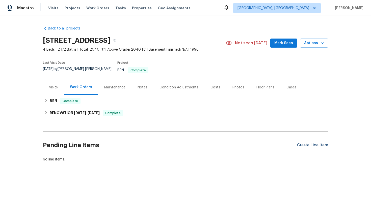
click at [309, 143] on div "Create Line Item" at bounding box center [312, 145] width 31 height 5
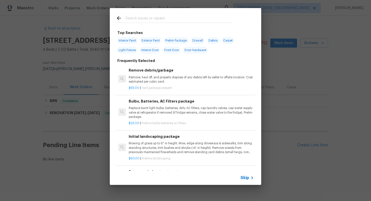
click at [247, 178] on span "Skip" at bounding box center [244, 178] width 9 height 5
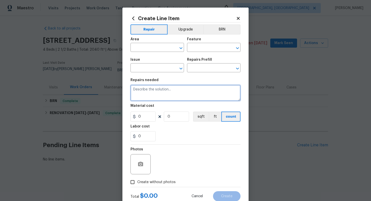
click at [216, 96] on textarea at bounding box center [185, 93] width 110 height 16
paste textarea "crawlspace door is jammed and he's unable to access crawlspace."
click at [132, 90] on textarea "crawlspace door is jammed and he's unable to access crawlspace." at bounding box center [185, 93] width 110 height 16
drag, startPoint x: 193, startPoint y: 91, endPoint x: 187, endPoint y: 91, distance: 6.1
click at [187, 91] on textarea "crawlspace door is jammed and he's unable to access crawlspace." at bounding box center [185, 93] width 110 height 16
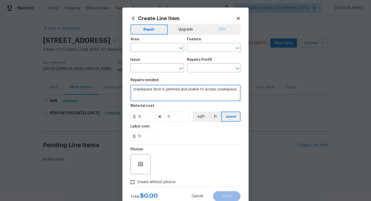
type textarea "crawlspace door is jammed and unable to access crawlspace."
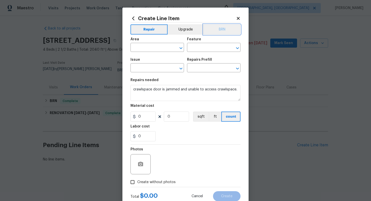
click at [216, 32] on button "BRN" at bounding box center [221, 29] width 37 height 10
click at [157, 49] on input "text" at bounding box center [149, 48] width 39 height 8
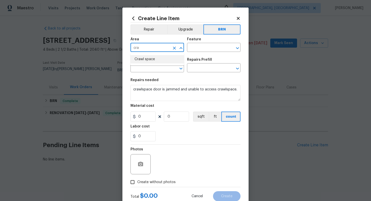
click at [148, 57] on li "Crawl space" at bounding box center [156, 59] width 53 height 8
type input "Crawl space"
click at [200, 47] on input "text" at bounding box center [206, 48] width 39 height 8
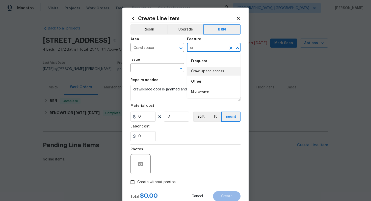
click at [210, 72] on li "Crawl space access" at bounding box center [213, 71] width 53 height 8
type input "Crawl space access"
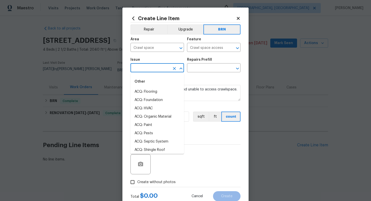
click at [155, 68] on input "text" at bounding box center [149, 69] width 39 height 8
click at [155, 101] on li "Demo Interior" at bounding box center [156, 100] width 53 height 8
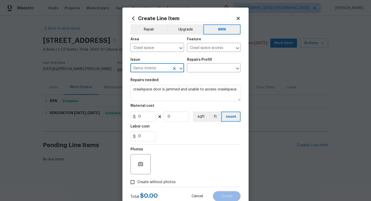
type input "Demo Interior"
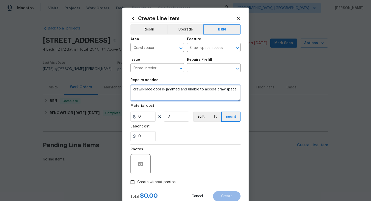
click at [134, 90] on textarea "crawlspace door is jammed and unable to access crawlspace." at bounding box center [185, 93] width 110 height 16
drag, startPoint x: 132, startPoint y: 91, endPoint x: 209, endPoint y: 97, distance: 77.2
click at [209, 97] on textarea "Crawlspace door is jammed and unable to access crawlspace." at bounding box center [185, 93] width 110 height 16
type textarea "Crawlspace door is jammed and unable to access crawlspace."
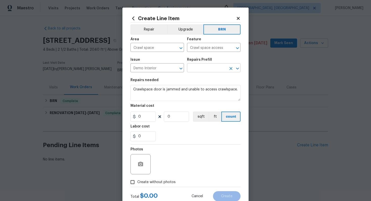
click at [211, 71] on input "text" at bounding box center [206, 69] width 39 height 8
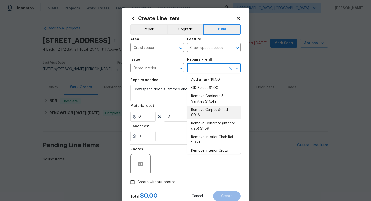
click at [212, 113] on li "Remove Carpet & Pad $0.16" at bounding box center [213, 113] width 53 height 14
type input "Demolition"
type textarea "Demo carpet and pad (demo tack strips only if pet odor treatment is being appli…"
type input "1"
type input "Remove Carpet & Pad $0.16"
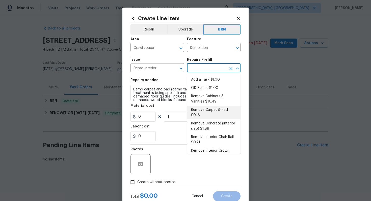
type input "0.16"
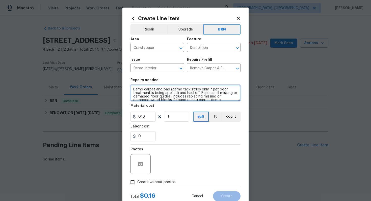
scroll to position [4, 0]
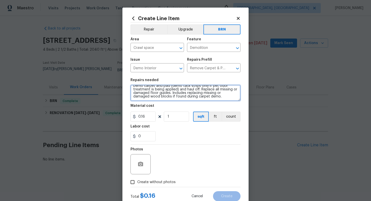
drag, startPoint x: 132, startPoint y: 90, endPoint x: 200, endPoint y: 105, distance: 69.1
click at [200, 105] on section "Repairs needed Demo carpet and pad (demo tack strips only if pet odor treatment…" at bounding box center [185, 109] width 110 height 69
paste textarea "Crawlspace door is jammed and unable to access crawlspace"
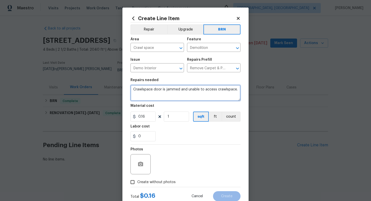
scroll to position [0, 0]
type textarea "Crawlspace door is jammed and unable to access crawlspace."
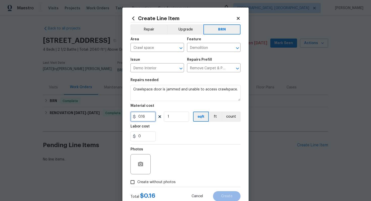
drag, startPoint x: 148, startPoint y: 117, endPoint x: 132, endPoint y: 117, distance: 15.6
click at [132, 117] on div "0.16" at bounding box center [142, 117] width 25 height 10
type input "0"
click at [234, 115] on button "count" at bounding box center [230, 117] width 19 height 10
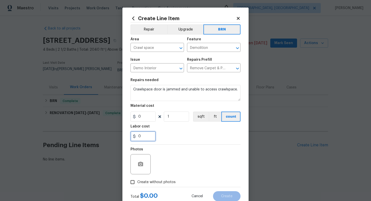
click at [149, 138] on input "0" at bounding box center [142, 136] width 25 height 10
type input "75"
click at [198, 161] on div "Photos" at bounding box center [185, 161] width 110 height 33
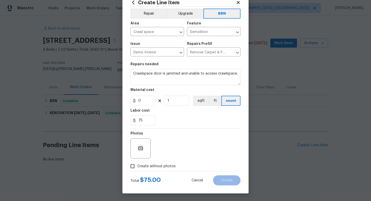
click at [160, 165] on span "Create without photos" at bounding box center [156, 166] width 38 height 5
click at [137, 165] on input "Create without photos" at bounding box center [133, 167] width 10 height 10
checkbox input "true"
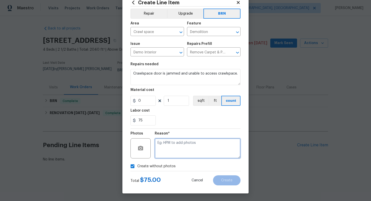
click at [185, 149] on textarea at bounding box center [198, 148] width 86 height 20
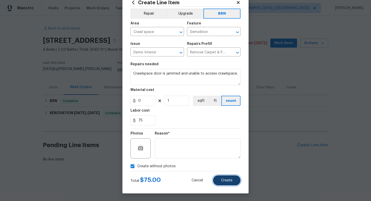
click at [223, 182] on span "Create" at bounding box center [226, 181] width 11 height 4
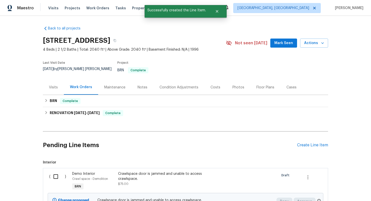
click at [54, 172] on input "checkbox" at bounding box center [57, 176] width 14 height 11
checkbox input "true"
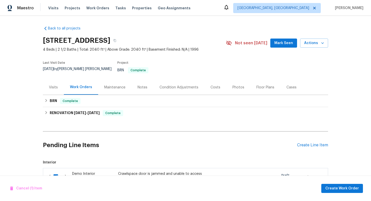
scroll to position [49, 0]
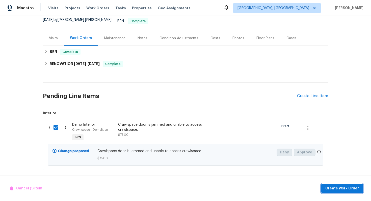
click at [327, 189] on span "Create Work Order" at bounding box center [342, 189] width 34 height 6
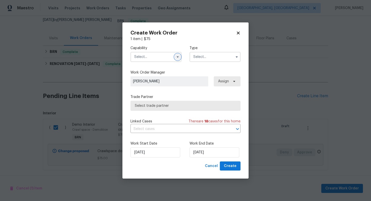
click at [176, 56] on icon "button" at bounding box center [178, 57] width 4 height 4
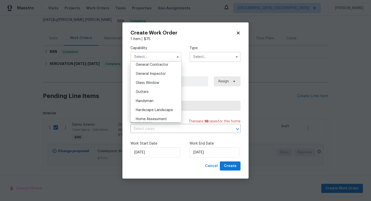
scroll to position [247, 0]
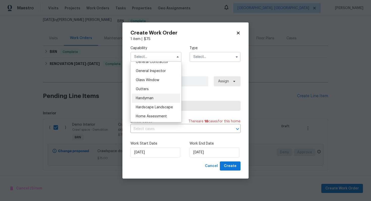
click at [162, 96] on div "Handyman" at bounding box center [156, 98] width 48 height 9
type input "Handyman"
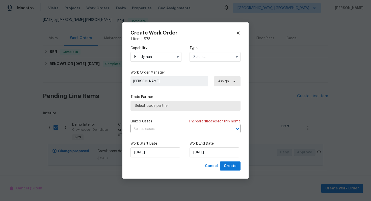
click at [204, 60] on input "text" at bounding box center [214, 57] width 51 height 10
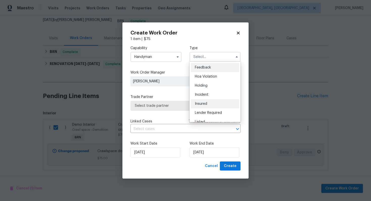
scroll to position [114, 0]
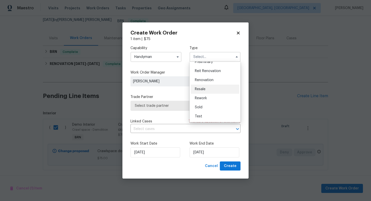
click at [208, 87] on div "Resale" at bounding box center [215, 89] width 48 height 9
type input "Resale"
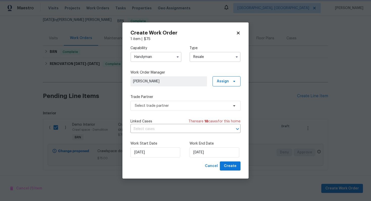
scroll to position [0, 0]
click at [170, 130] on input "text" at bounding box center [178, 129] width 96 height 8
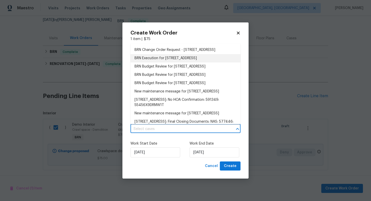
click at [184, 63] on li "BRN Execution for 1907 Secretariate Ct, Clarksville, TN 37042" at bounding box center [185, 58] width 110 height 8
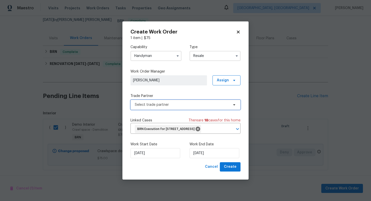
click at [161, 102] on span "Select trade partner" at bounding box center [182, 104] width 94 height 5
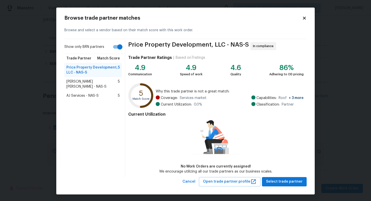
click at [114, 47] on input "Show only BRN partners" at bounding box center [119, 47] width 29 height 10
checkbox input "false"
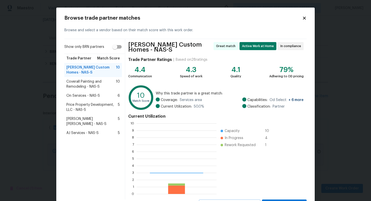
scroll to position [71, 80]
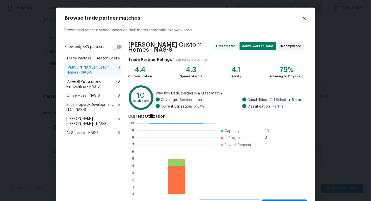
click at [92, 95] on span "On Services - NAS-S" at bounding box center [83, 95] width 34 height 5
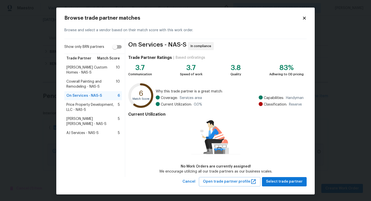
click at [88, 108] on span "Price Property Development, LLC - NAS-S" at bounding box center [91, 107] width 51 height 10
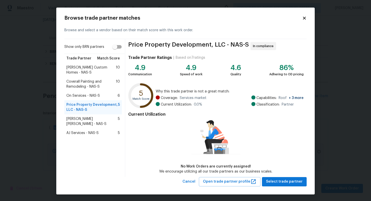
click at [76, 119] on span "Fernando Ruiz Hernandez - NAS-S" at bounding box center [91, 122] width 51 height 10
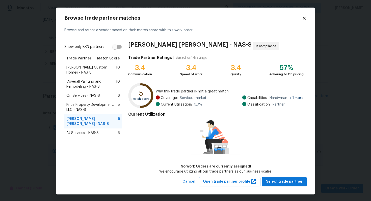
click at [85, 96] on span "On Services - NAS-S" at bounding box center [83, 95] width 34 height 5
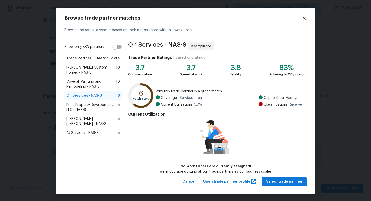
scroll to position [1, 0]
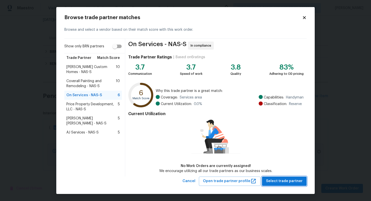
click at [282, 183] on span "Select trade partner" at bounding box center [284, 181] width 37 height 6
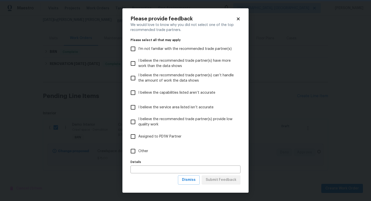
scroll to position [0, 0]
click at [195, 183] on span "Dismiss" at bounding box center [189, 180] width 14 height 6
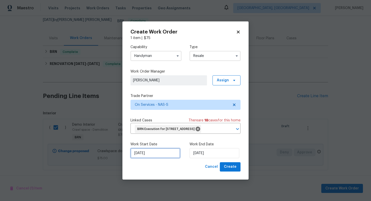
click at [140, 156] on input "8/28/2025" at bounding box center [155, 153] width 50 height 10
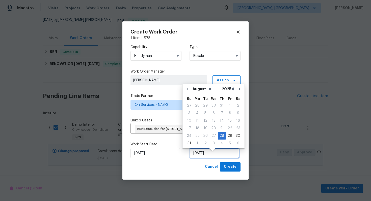
click at [205, 158] on input "8/28/2025" at bounding box center [214, 153] width 50 height 10
click at [226, 138] on div "29" at bounding box center [230, 135] width 8 height 7
type input "8/29/2025"
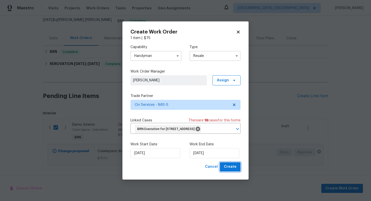
click at [229, 170] on span "Create" at bounding box center [230, 167] width 13 height 6
checkbox input "false"
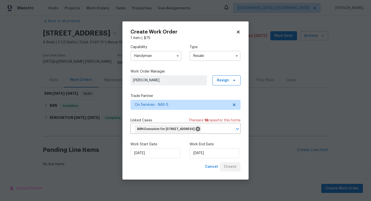
scroll to position [4, 0]
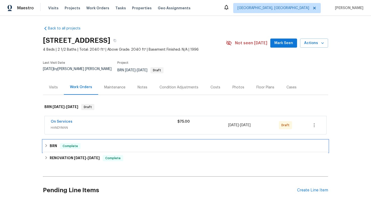
click at [58, 140] on div "BRN Complete" at bounding box center [185, 146] width 285 height 12
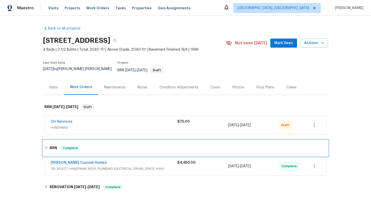
scroll to position [31, 0]
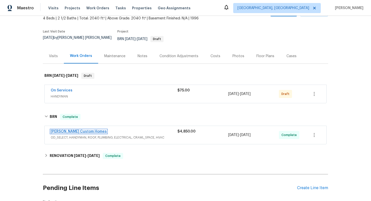
click at [68, 130] on link "[PERSON_NAME] Custom Homes" at bounding box center [79, 132] width 56 height 4
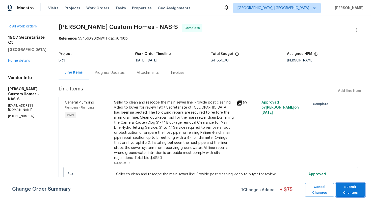
click at [347, 191] on span "Submit Changes" at bounding box center [350, 190] width 24 height 12
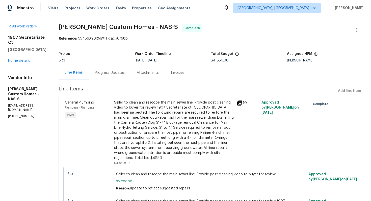
click at [124, 69] on div "Progress Updates" at bounding box center [110, 72] width 42 height 15
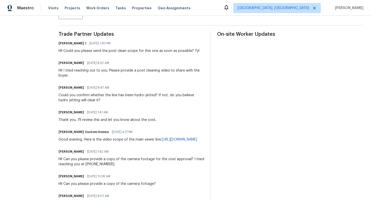
scroll to position [388, 0]
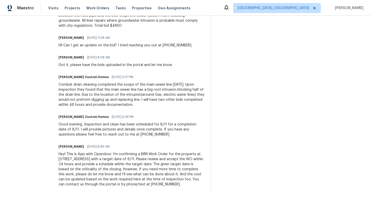
click at [109, 154] on div "Hey! This is Ajay with Opendoor. I’m confirming a BRN Work Order for the proper…" at bounding box center [132, 169] width 146 height 35
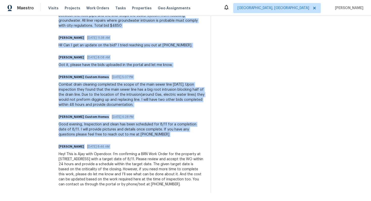
copy div "Trade Partner Updates [PERSON_NAME] J [DATE] 1:30 PM Hi! Could you please send …"
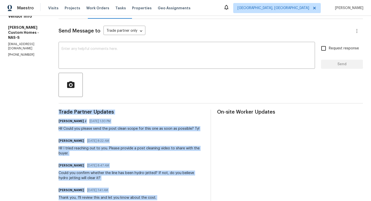
scroll to position [0, 0]
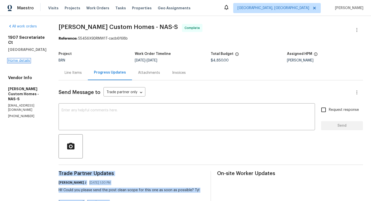
click at [26, 59] on link "Home details" at bounding box center [19, 61] width 22 height 4
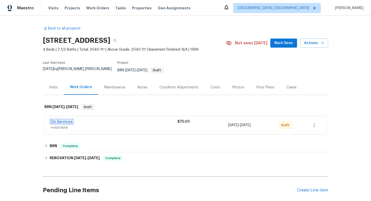
click at [65, 120] on link "On Services" at bounding box center [62, 122] width 22 height 4
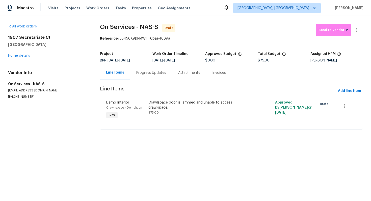
click at [134, 81] on section "On Services - NAS-S Draft Send to Vendor Reference: 55456X9DRMW1T-6bae4669a Pro…" at bounding box center [231, 80] width 263 height 112
click at [142, 78] on div "Progress Updates" at bounding box center [151, 72] width 42 height 15
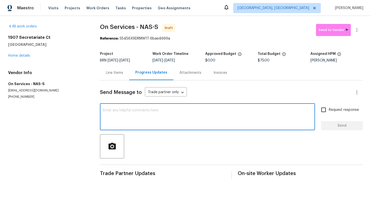
click at [136, 123] on textarea at bounding box center [207, 118] width 209 height 18
paste textarea "Hey! This is Ajay with Opendoor. I’m confirming a BRN Work Order for the proper…"
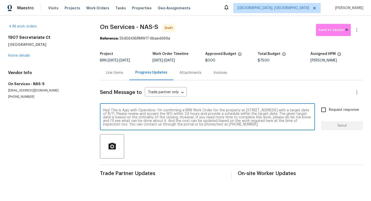
scroll to position [4, 0]
click at [155, 111] on textarea "Hey! This is Ajay with Opendoor. I’m confirming a BRN Work Order for the proper…" at bounding box center [207, 118] width 209 height 18
type textarea "Hey! This is Ajay with Opendoor. I’m confirming a BRN Work Order for the proper…"
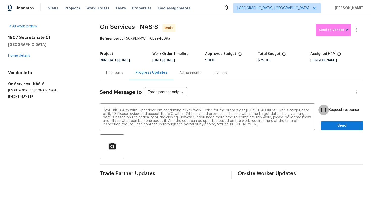
click at [324, 112] on input "Request response" at bounding box center [323, 110] width 11 height 11
checkbox input "true"
click at [332, 124] on span "Send" at bounding box center [342, 126] width 34 height 6
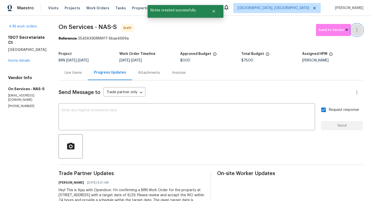
click at [357, 32] on icon "button" at bounding box center [357, 30] width 6 height 6
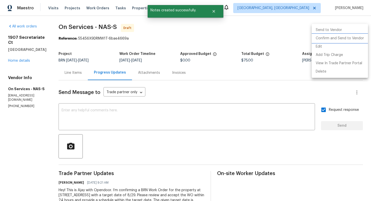
click at [350, 40] on li "Confirm and Send to Vendor" at bounding box center [339, 38] width 56 height 8
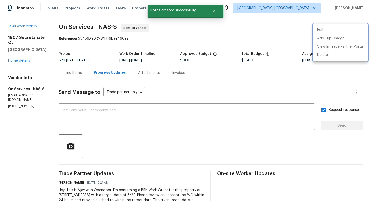
click at [221, 92] on div at bounding box center [185, 100] width 371 height 201
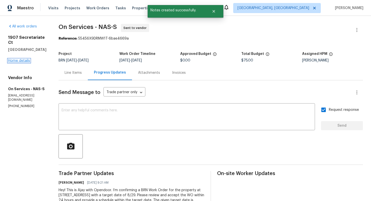
click at [24, 63] on link "Home details" at bounding box center [19, 61] width 22 height 4
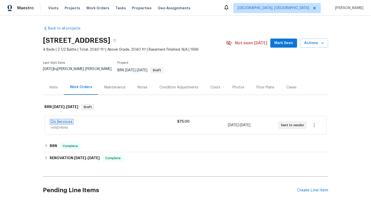
click at [66, 120] on link "On Services" at bounding box center [62, 122] width 22 height 4
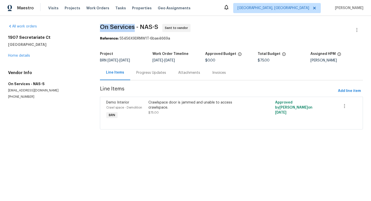
drag, startPoint x: 99, startPoint y: 25, endPoint x: 135, endPoint y: 25, distance: 35.8
click at [135, 25] on div "All work orders [STREET_ADDRESS] Home details Vendor Info On Services - NAS-S […" at bounding box center [185, 80] width 371 height 128
copy span "On Services"
click at [172, 107] on div "Crawlspace door is jammed and unable to access crawlspace." at bounding box center [199, 105] width 102 height 10
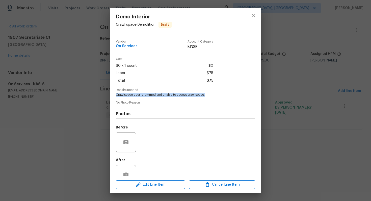
drag, startPoint x: 115, startPoint y: 95, endPoint x: 204, endPoint y: 98, distance: 88.6
click at [204, 98] on div "Vendor On Services Account Category BINSR Cost $0 x 1 count $0 Labor $75 Total …" at bounding box center [185, 105] width 151 height 142
copy span "Crawlspace door is jammed and unable to access crawlspace."
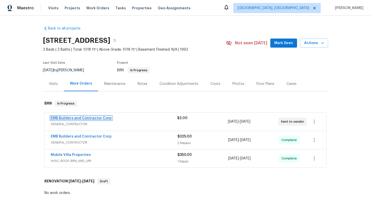
click at [72, 120] on link "EMB Builders and Contractor Corp" at bounding box center [81, 119] width 61 height 4
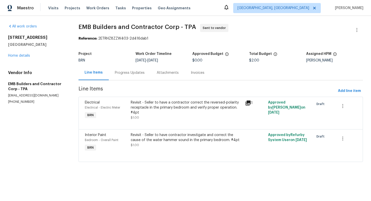
click at [132, 75] on div "Progress Updates" at bounding box center [130, 72] width 42 height 15
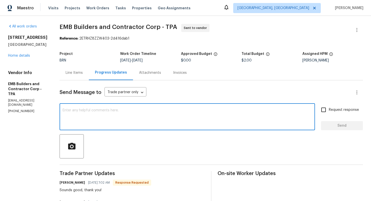
click at [124, 115] on textarea at bounding box center [187, 118] width 249 height 18
type textarea "I'll be cancelling out this WO as it's being handled by the HOA."
click at [326, 112] on input "Request response" at bounding box center [323, 110] width 11 height 11
checkbox input "true"
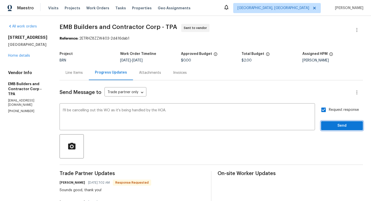
click at [333, 126] on span "Send" at bounding box center [342, 126] width 34 height 6
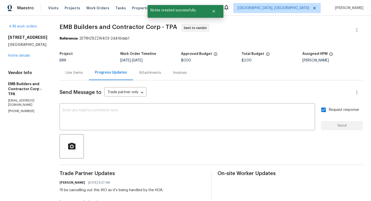
click at [60, 72] on div "Line Items" at bounding box center [74, 72] width 29 height 15
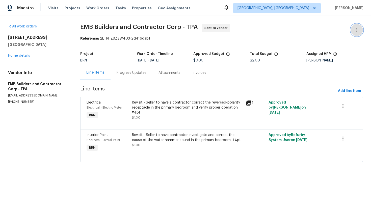
click at [355, 28] on icon "button" at bounding box center [357, 30] width 6 height 6
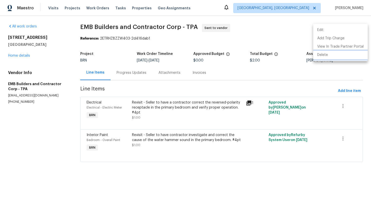
click at [339, 53] on li "Delete" at bounding box center [340, 55] width 54 height 8
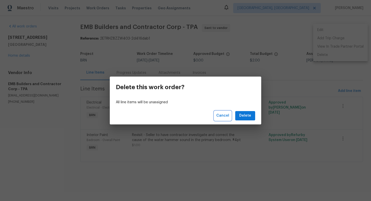
click at [224, 118] on span "Cancel" at bounding box center [222, 116] width 13 height 6
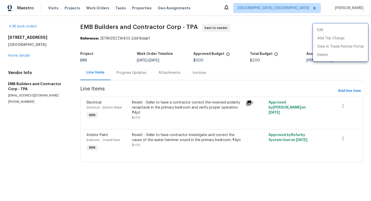
click at [218, 112] on div at bounding box center [185, 100] width 371 height 201
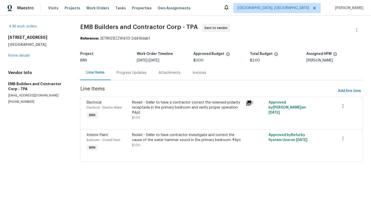
click at [190, 113] on div "Revisit - Seller to have a contractor correct the reversed-polarity receptacle …" at bounding box center [187, 107] width 111 height 15
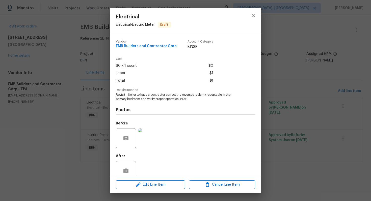
scroll to position [10, 0]
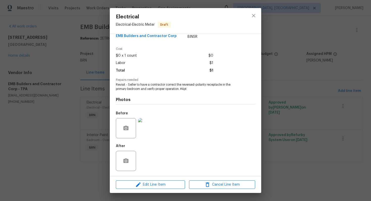
click at [155, 130] on img at bounding box center [148, 128] width 20 height 20
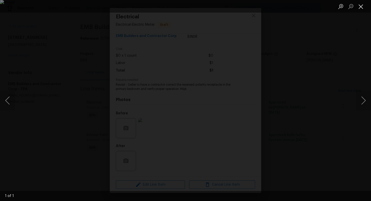
click at [359, 8] on button "Close lightbox" at bounding box center [361, 6] width 10 height 9
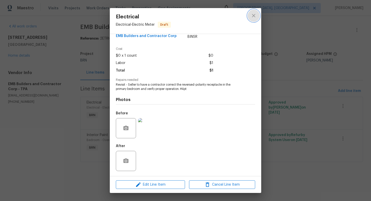
click at [253, 18] on icon "close" at bounding box center [253, 16] width 6 height 6
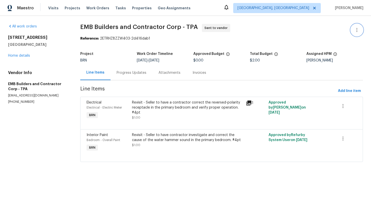
click at [356, 32] on icon "button" at bounding box center [357, 30] width 6 height 6
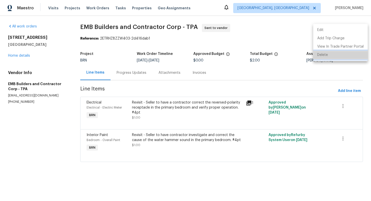
click at [342, 58] on li "Delete" at bounding box center [340, 55] width 54 height 8
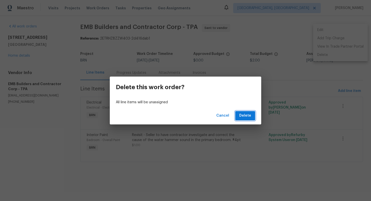
click at [246, 117] on span "Delete" at bounding box center [245, 116] width 12 height 6
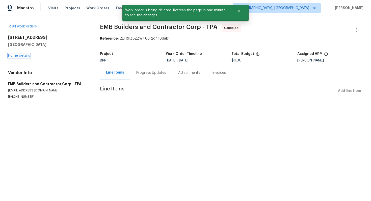
click at [26, 56] on link "Home details" at bounding box center [19, 56] width 22 height 4
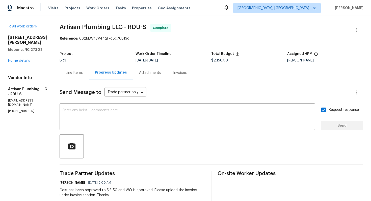
click at [89, 78] on div "Line Items" at bounding box center [74, 72] width 29 height 15
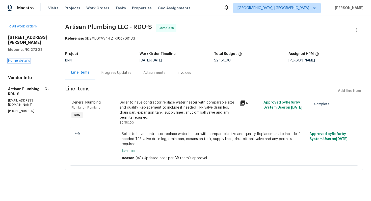
click at [28, 59] on link "Home details" at bounding box center [19, 61] width 22 height 4
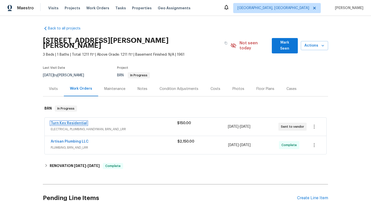
click at [69, 122] on link "Turn Key Residential" at bounding box center [69, 124] width 36 height 4
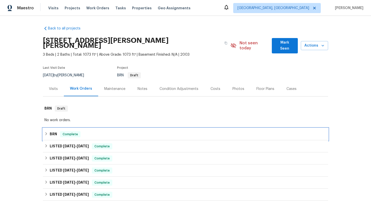
click at [61, 132] on span "Complete" at bounding box center [70, 134] width 19 height 5
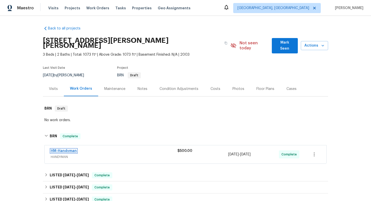
click at [67, 149] on link "HM-Handyman" at bounding box center [64, 151] width 26 height 4
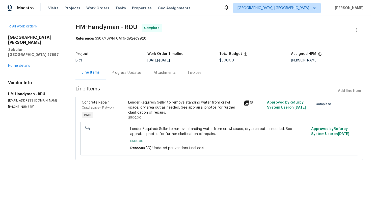
click at [124, 68] on div "Progress Updates" at bounding box center [127, 72] width 42 height 15
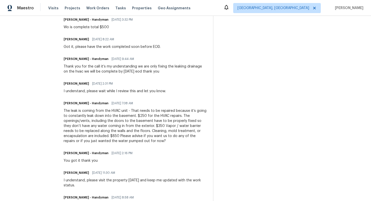
scroll to position [106, 0]
